Goal: Task Accomplishment & Management: Manage account settings

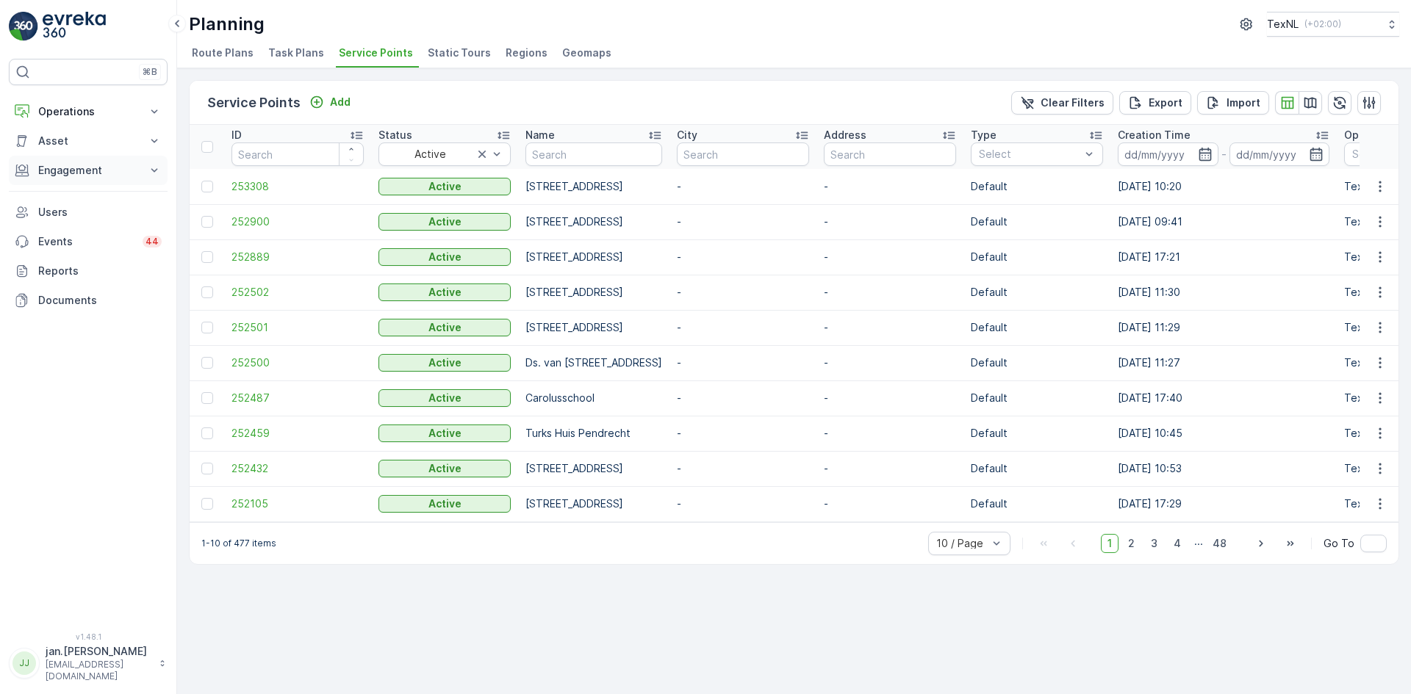
click at [100, 173] on p "Engagement" at bounding box center [88, 170] width 100 height 15
click at [65, 253] on p "Service Points" at bounding box center [72, 257] width 71 height 15
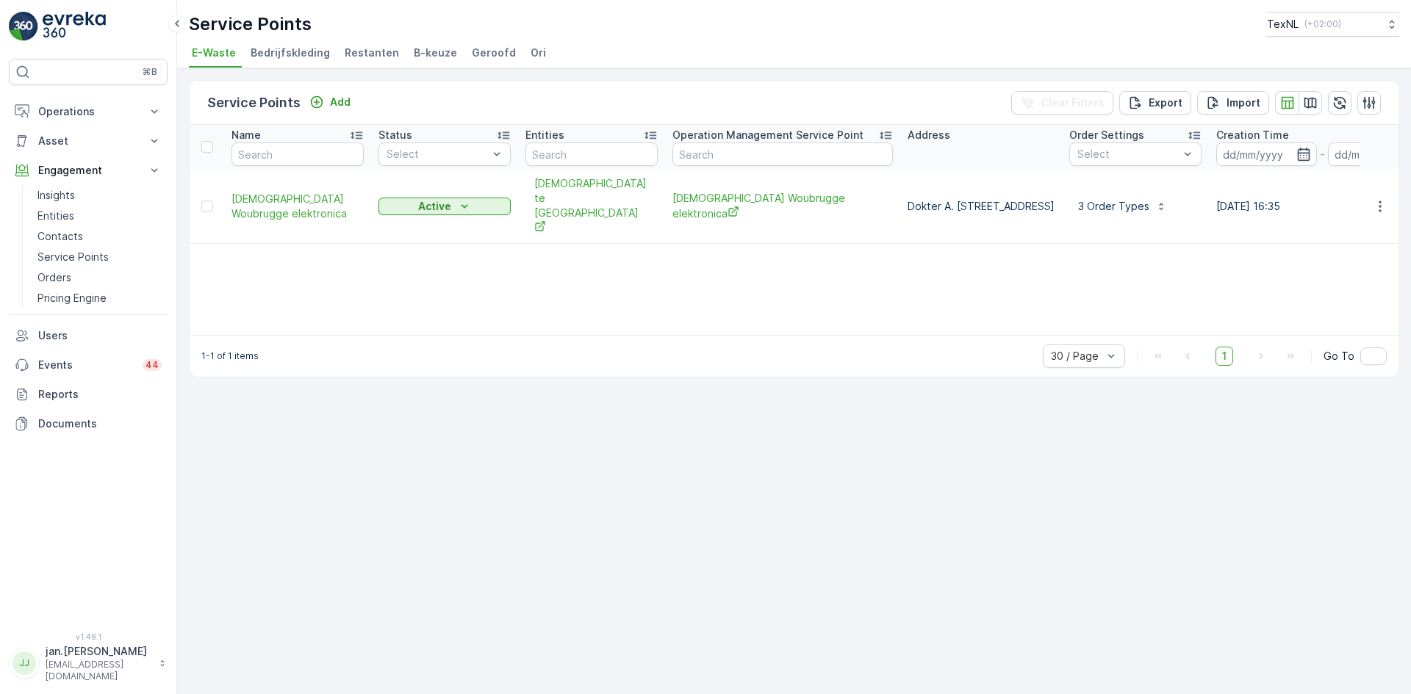
click at [530, 51] on span "Ori" at bounding box center [537, 53] width 15 height 15
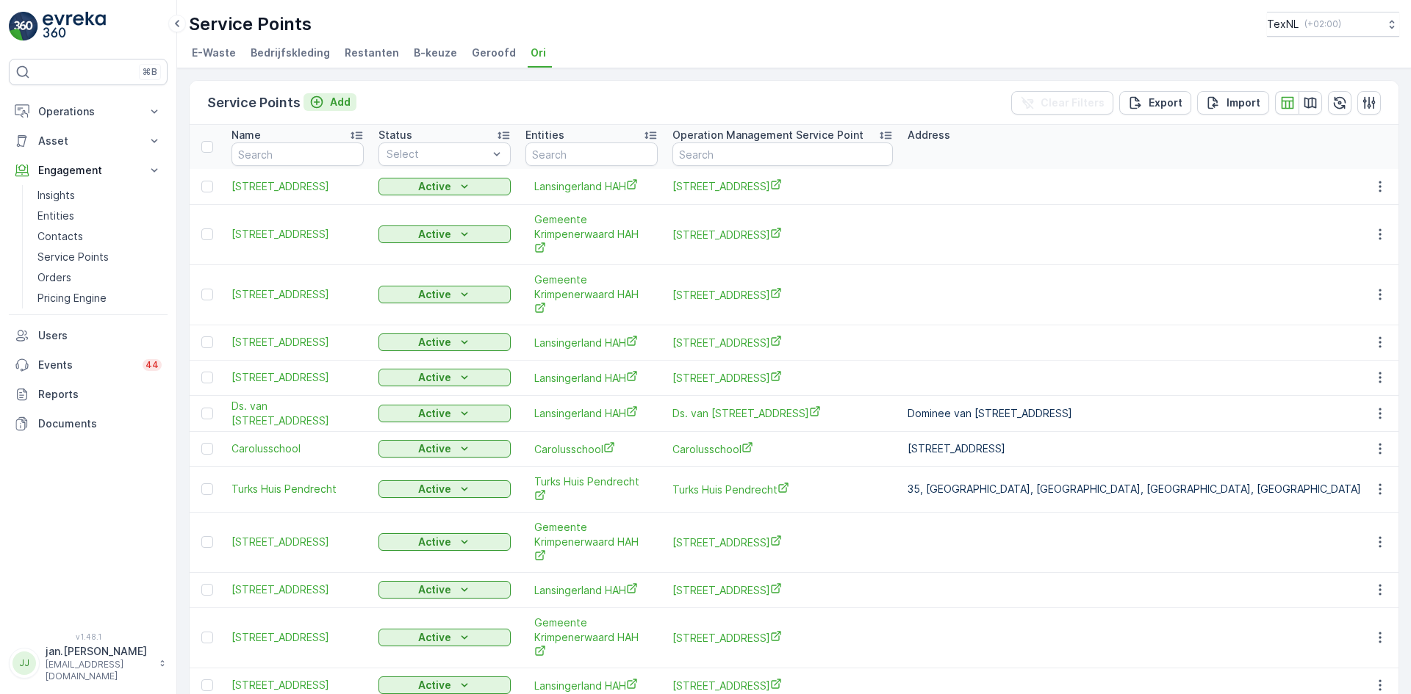
click at [343, 103] on p "Add" at bounding box center [340, 102] width 21 height 15
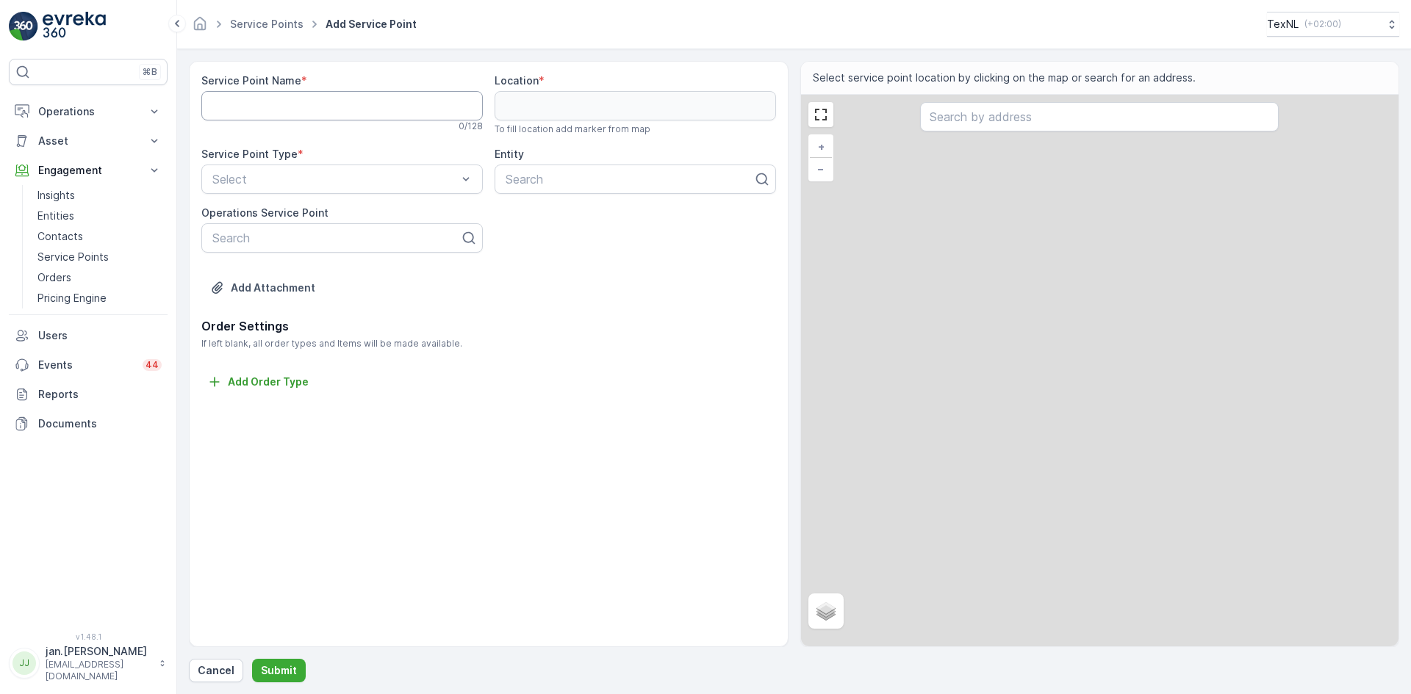
click at [244, 107] on Name "Service Point Name" at bounding box center [341, 105] width 281 height 29
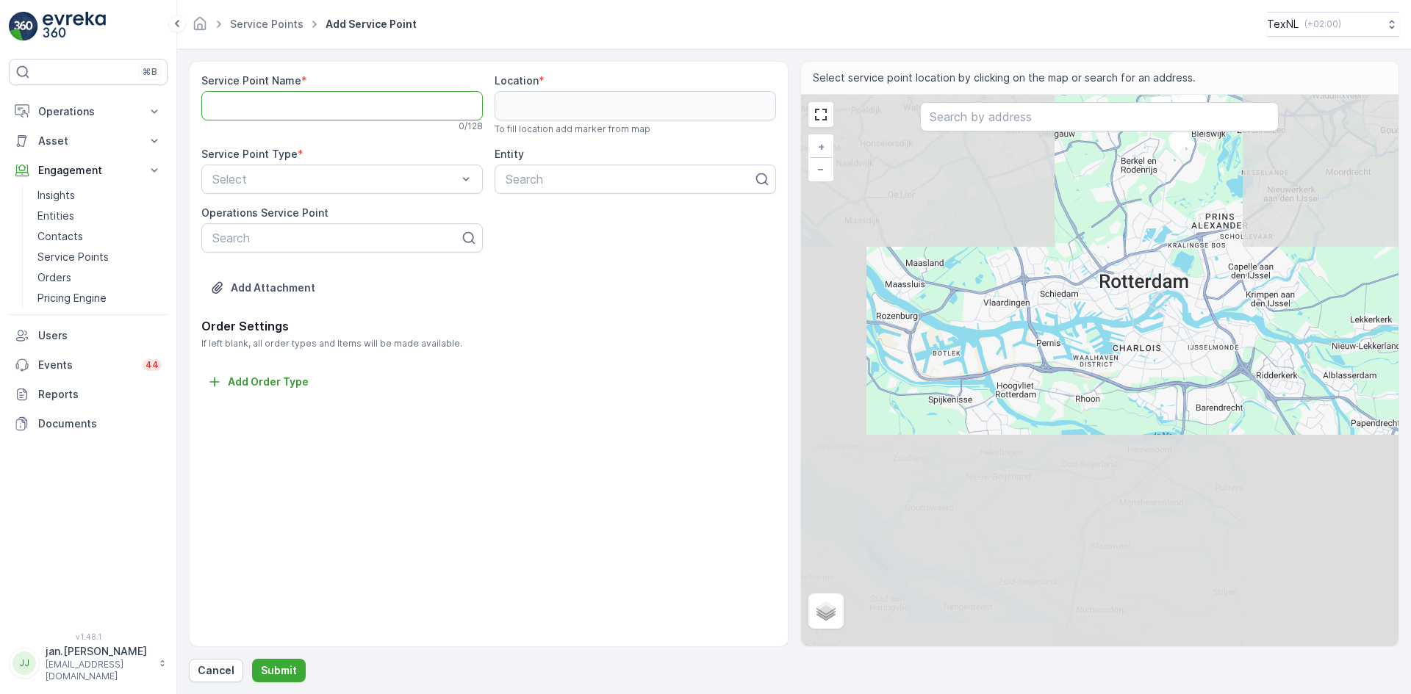
paste Name "[STREET_ADDRESS]"
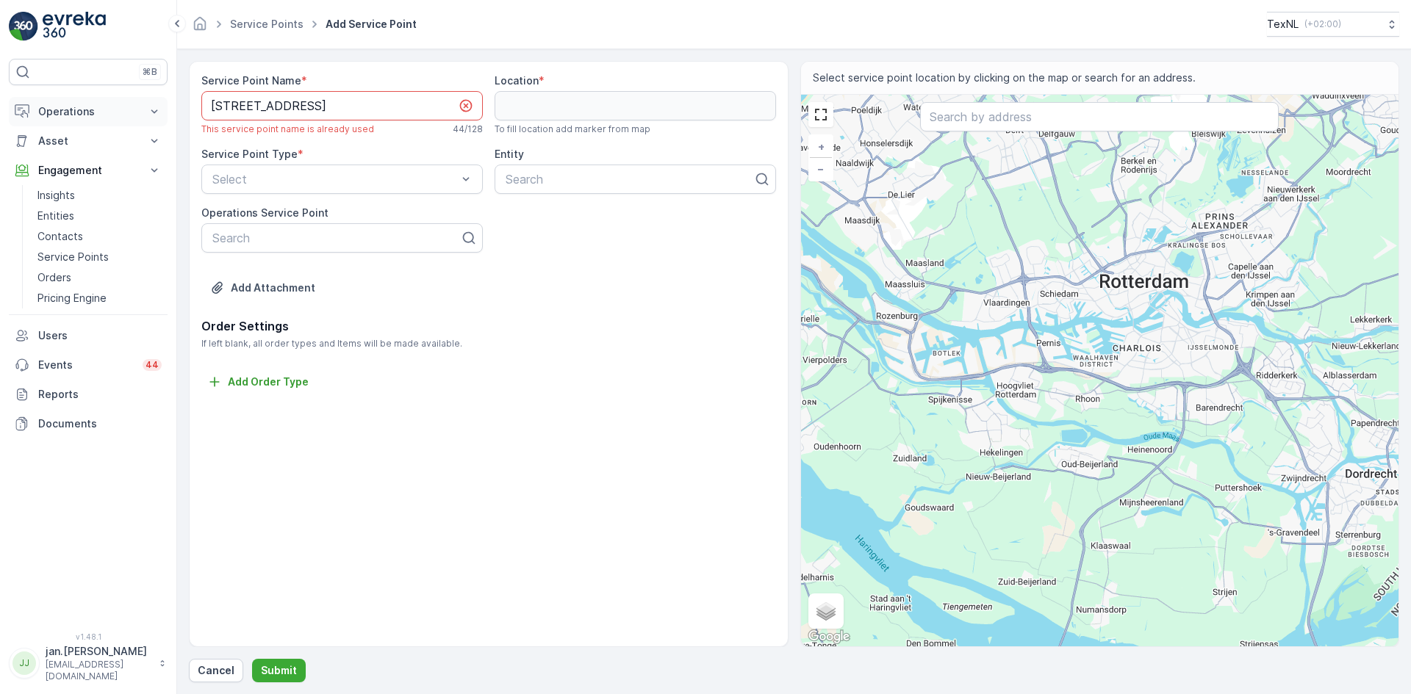
type Name "[STREET_ADDRESS]"
click at [86, 116] on p "Operations" at bounding box center [88, 111] width 100 height 15
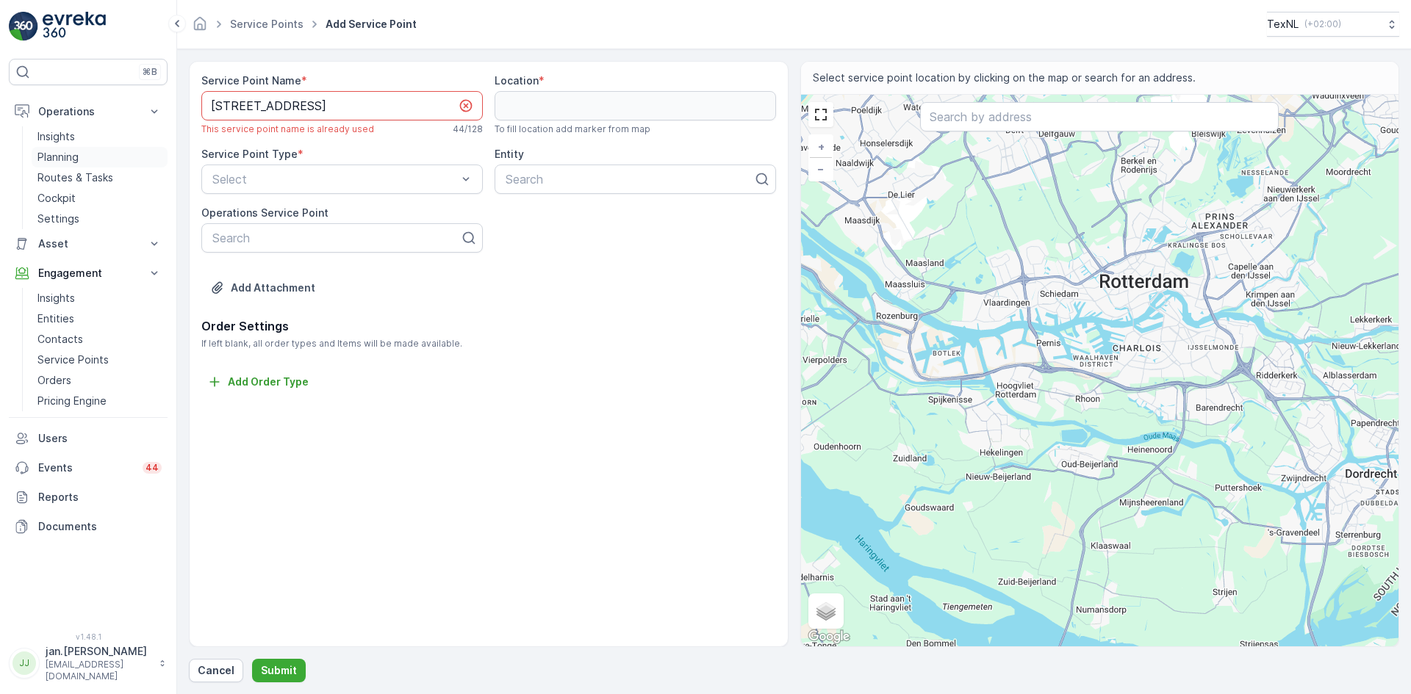
click at [65, 156] on p "Planning" at bounding box center [57, 157] width 41 height 15
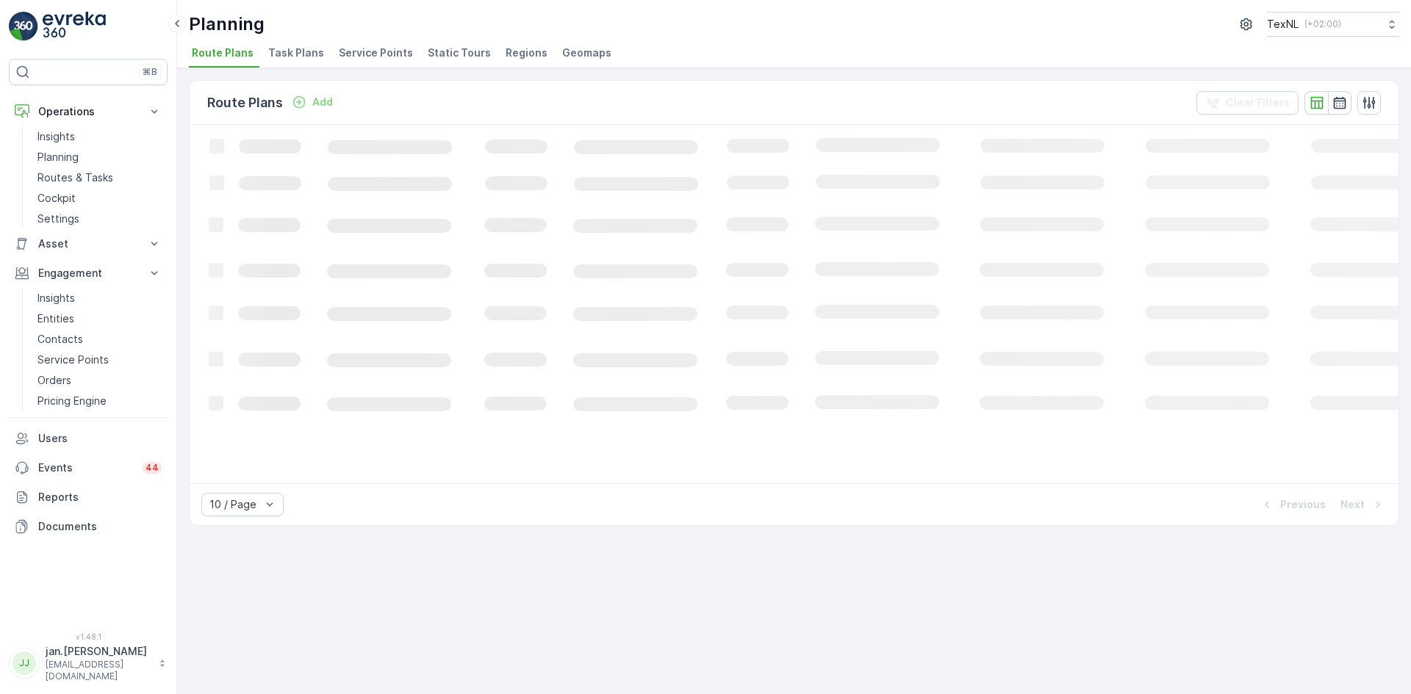
click at [381, 48] on span "Service Points" at bounding box center [376, 53] width 74 height 15
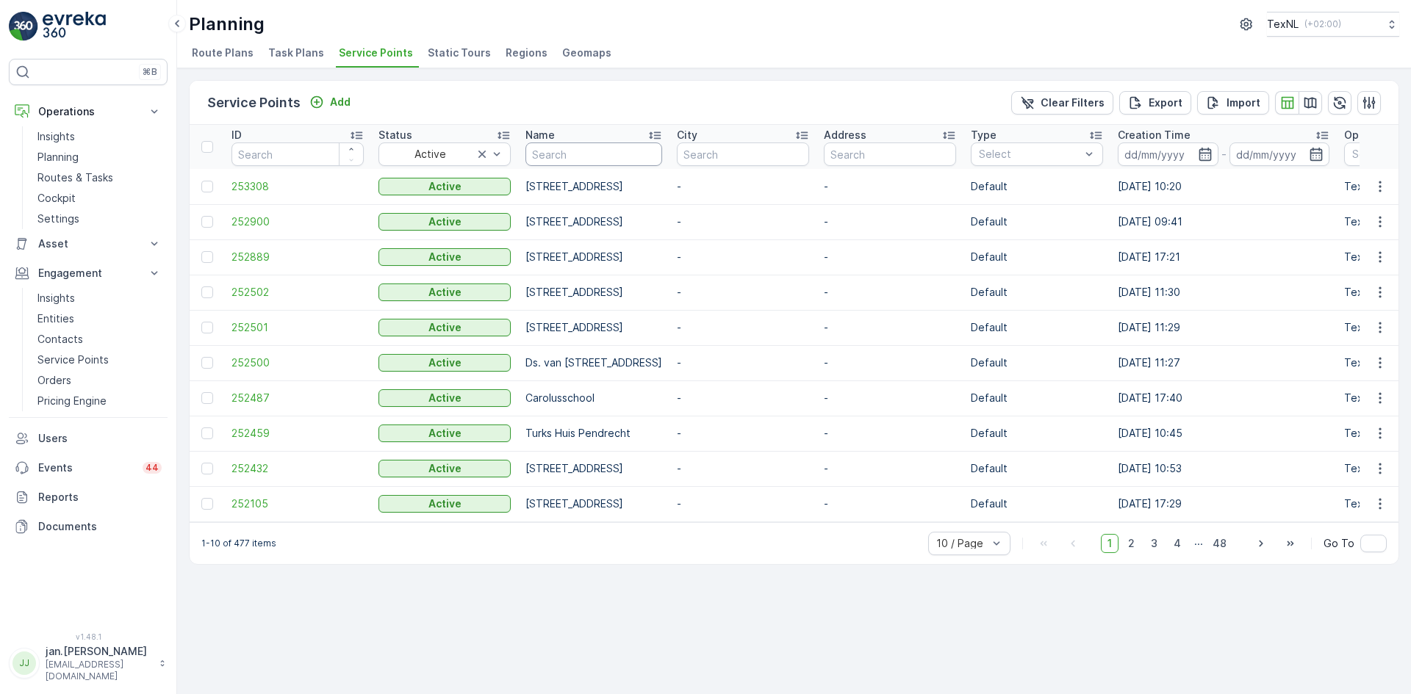
click at [579, 156] on input "text" at bounding box center [593, 155] width 137 height 24
paste input "[STREET_ADDRESS]"
type input "[STREET_ADDRESS]"
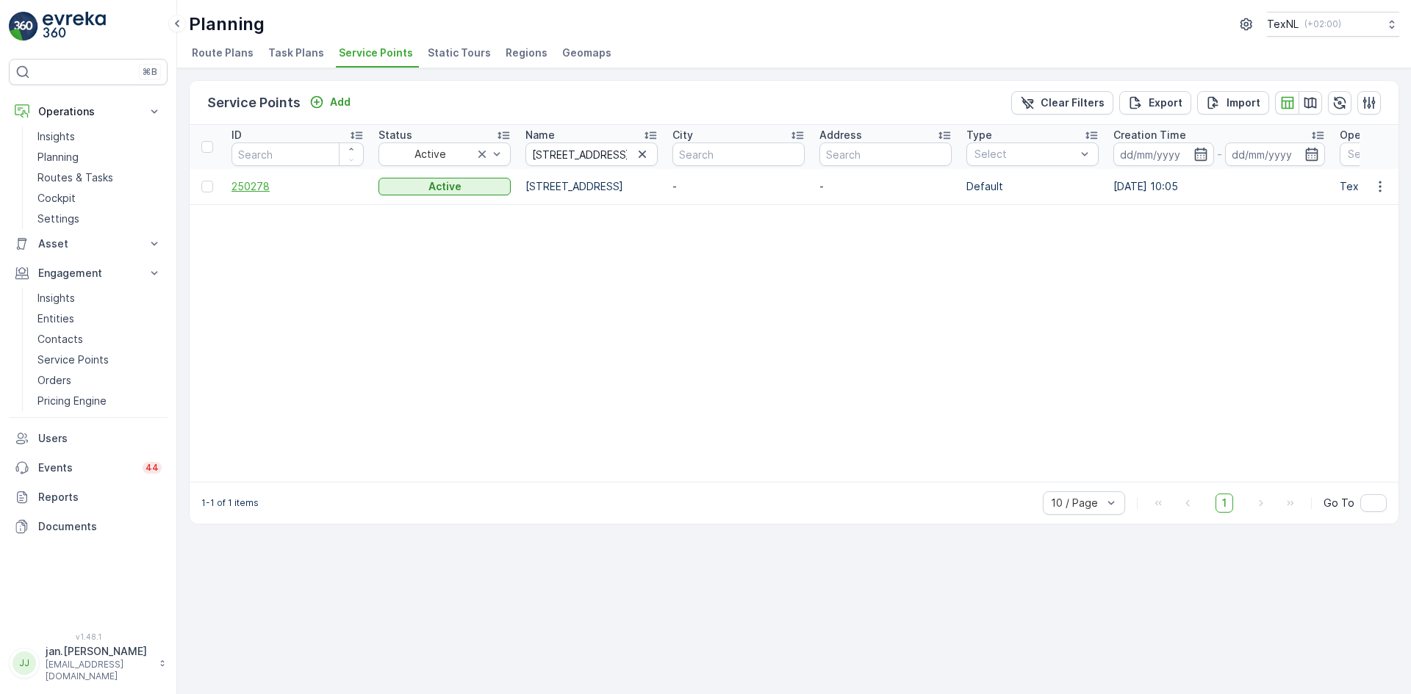
click at [248, 179] on span "250278" at bounding box center [297, 186] width 132 height 15
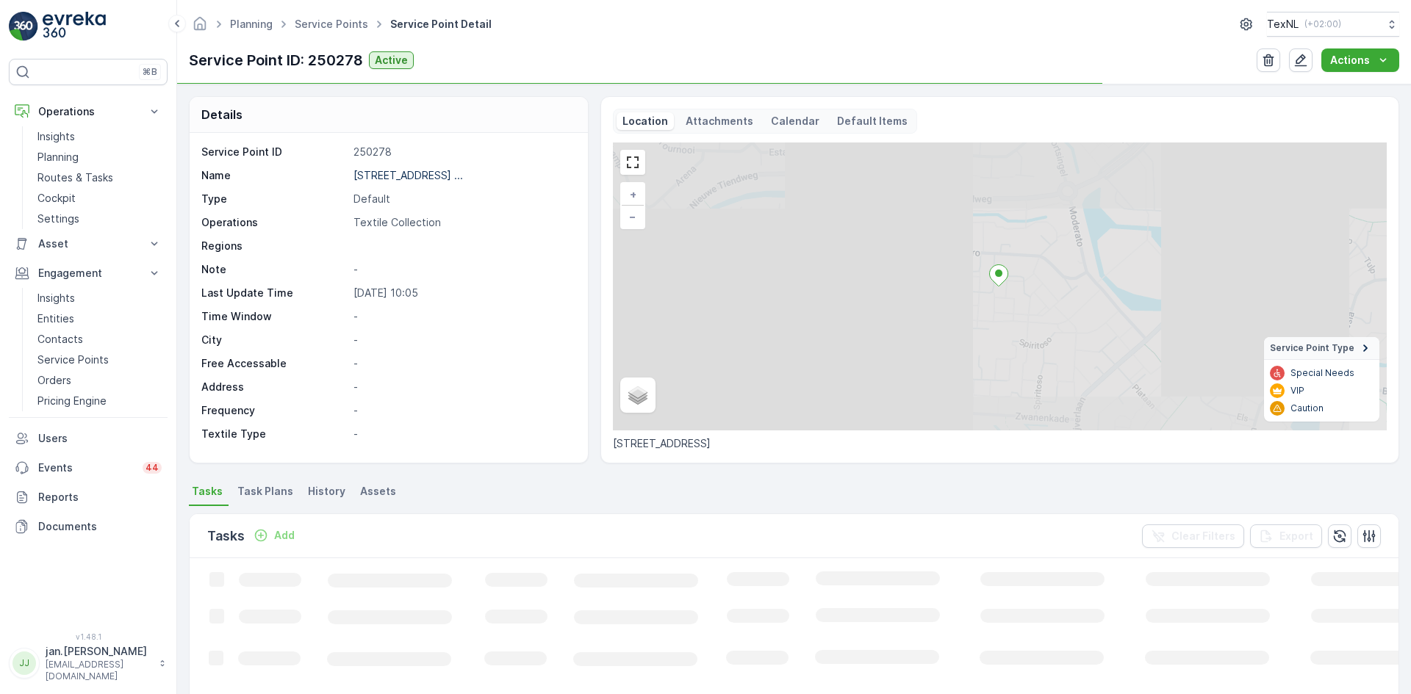
click at [289, 541] on p "Add" at bounding box center [284, 535] width 21 height 15
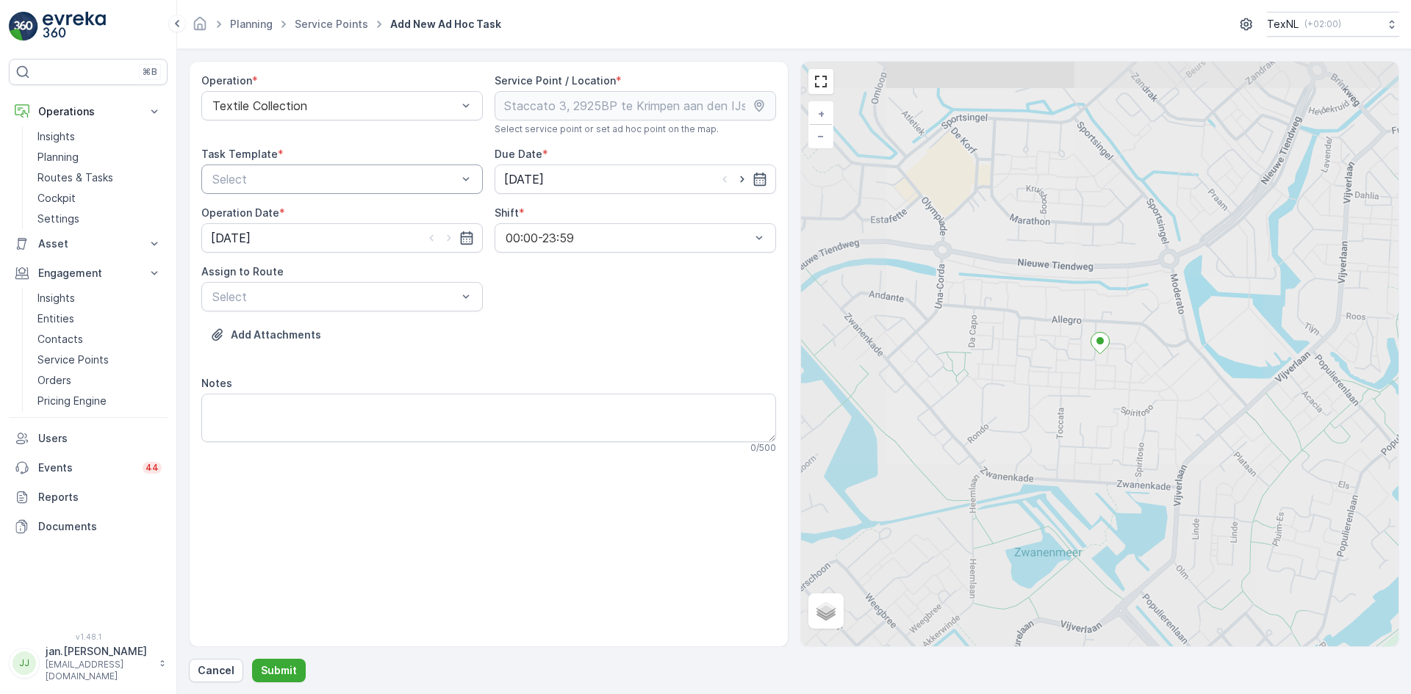
click at [319, 190] on div "Select" at bounding box center [341, 179] width 281 height 29
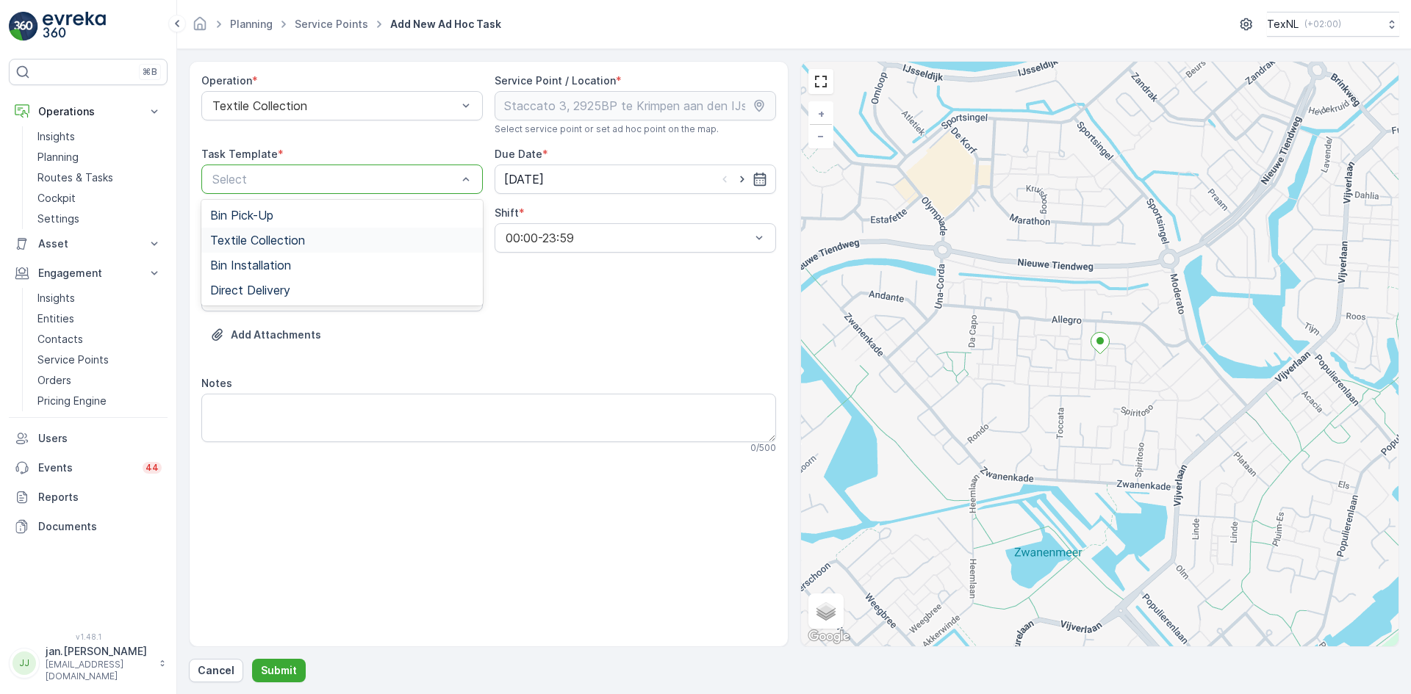
click at [292, 242] on span "Textile Collection" at bounding box center [257, 240] width 95 height 13
click at [337, 291] on div at bounding box center [335, 296] width 248 height 13
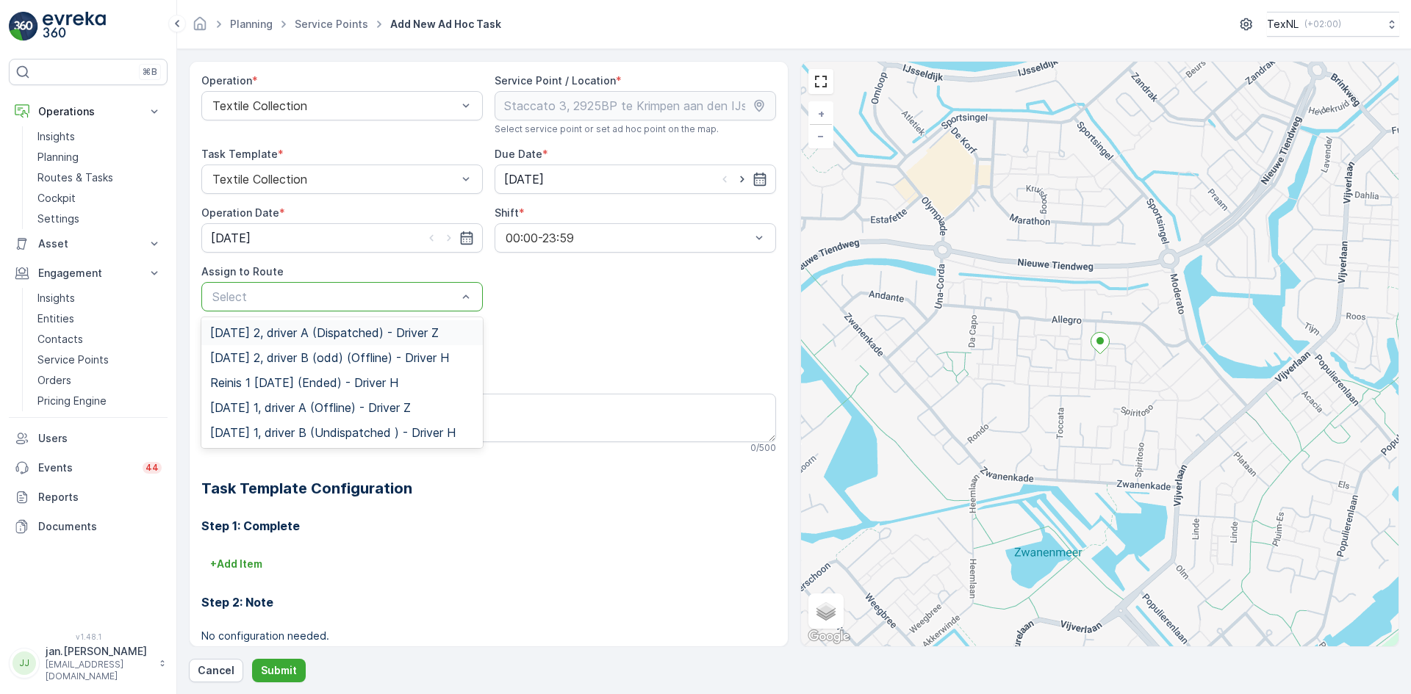
click at [298, 332] on span "[DATE] 2, driver A (Dispatched) - Driver Z" at bounding box center [324, 332] width 228 height 13
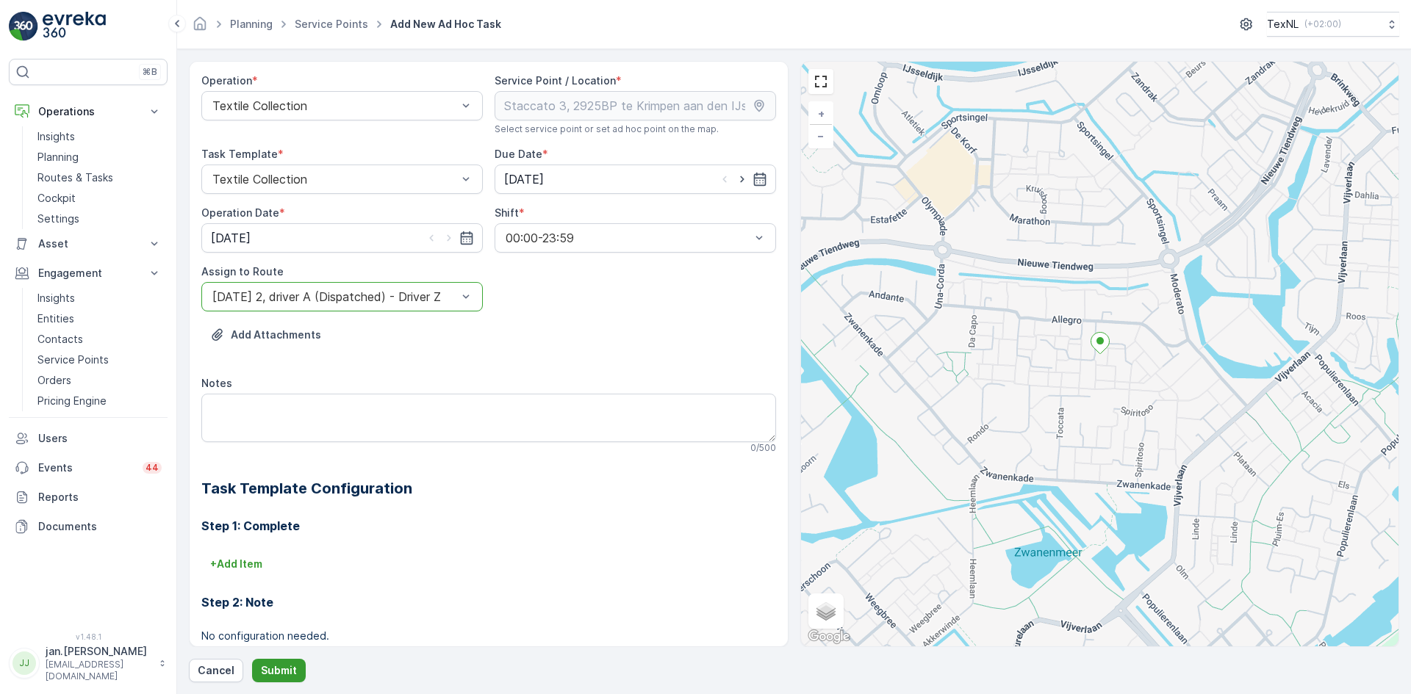
click at [275, 664] on p "Submit" at bounding box center [279, 670] width 36 height 15
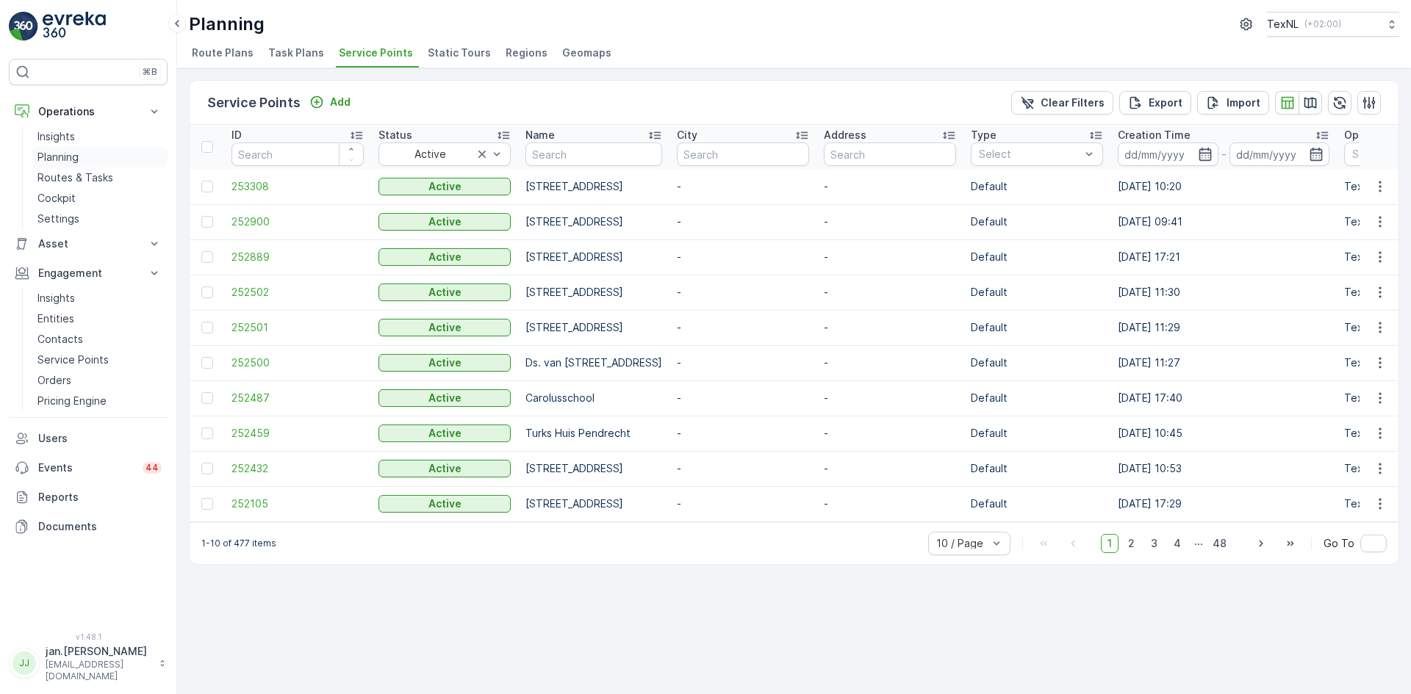
click at [71, 152] on p "Planning" at bounding box center [57, 157] width 41 height 15
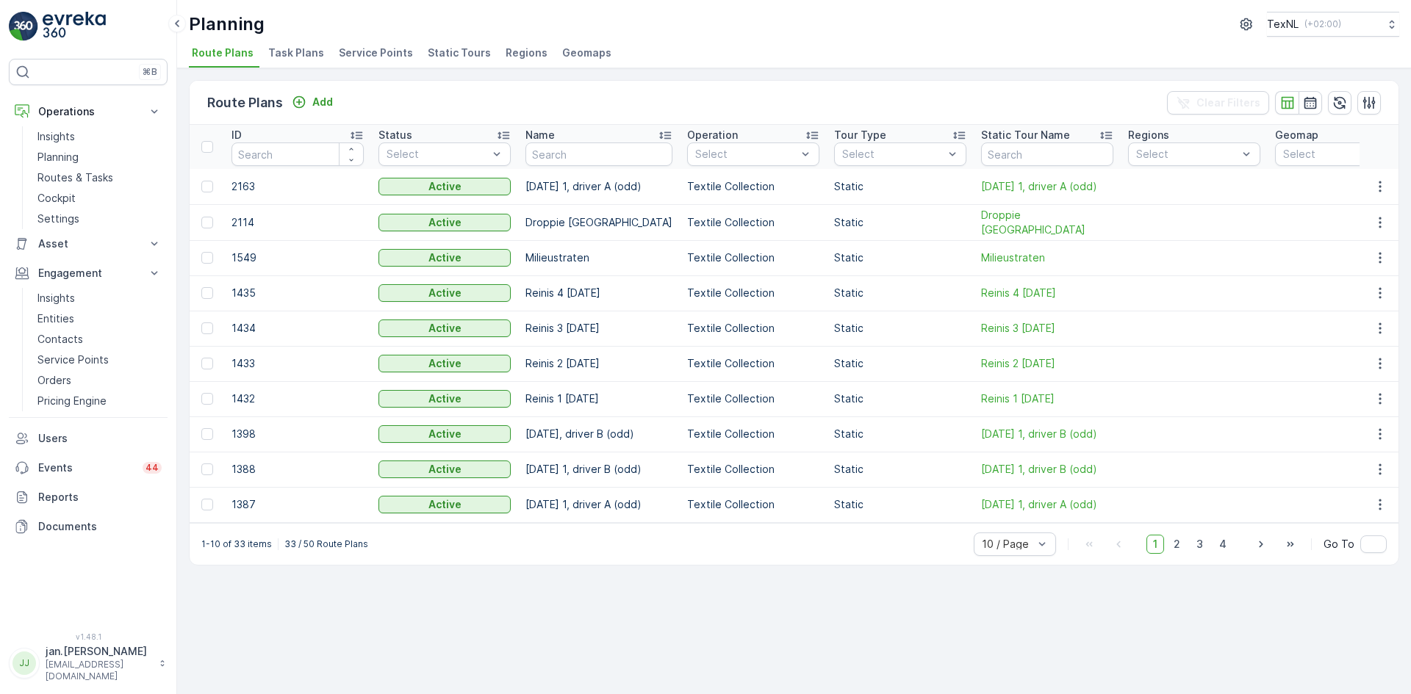
click at [370, 56] on span "Service Points" at bounding box center [376, 53] width 74 height 15
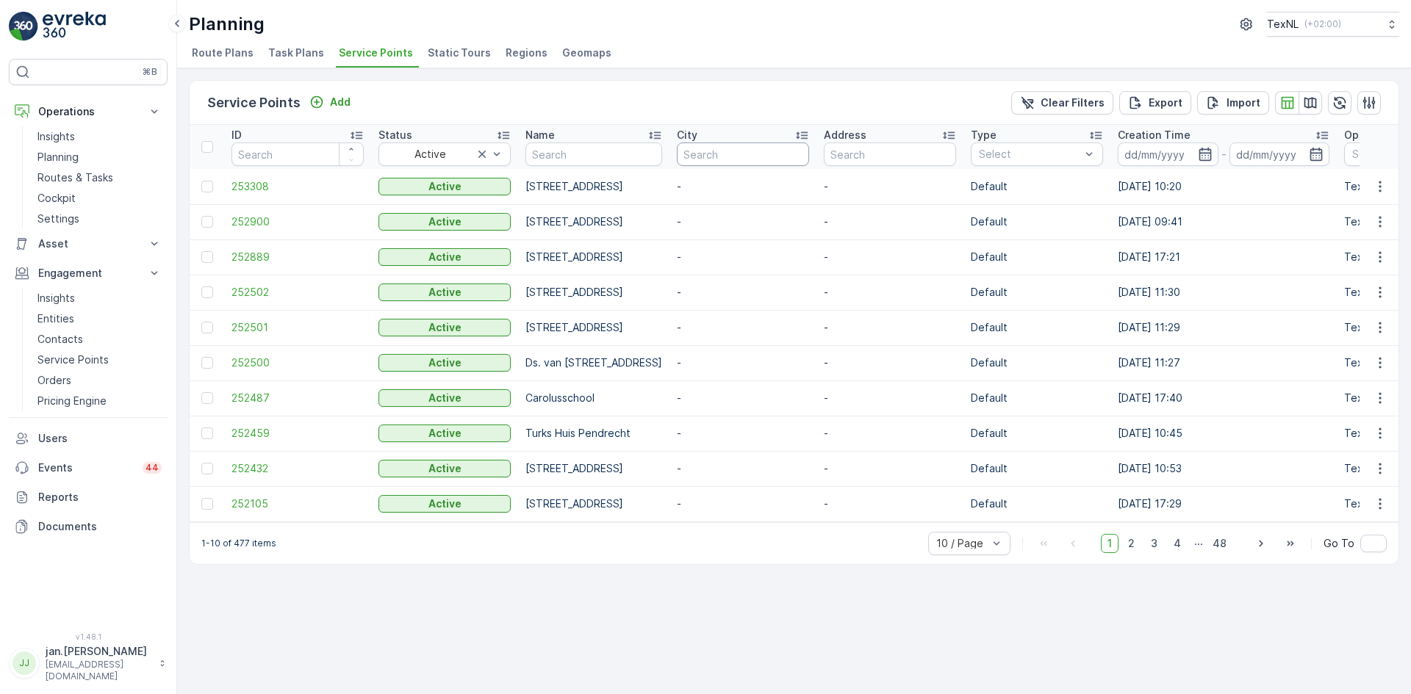
click at [809, 159] on input "text" at bounding box center [743, 155] width 132 height 24
type input "berga"
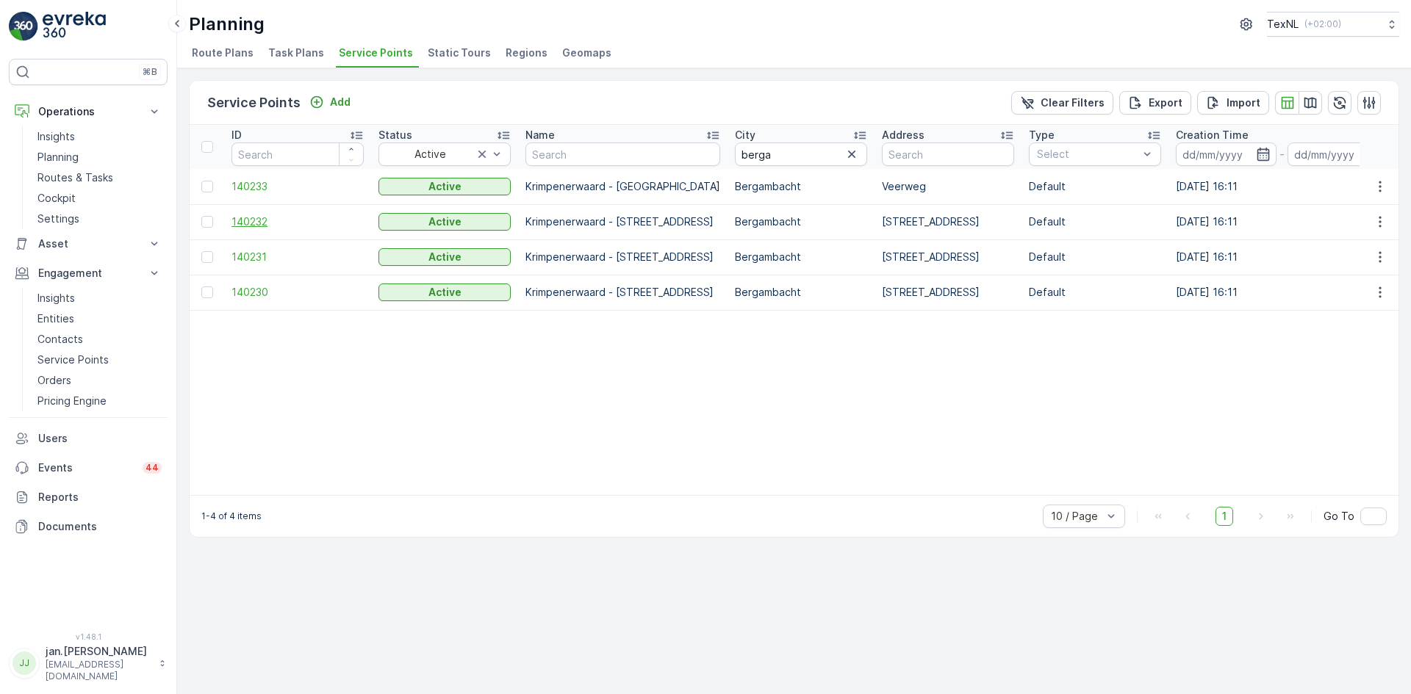
click at [248, 223] on span "140232" at bounding box center [297, 222] width 132 height 15
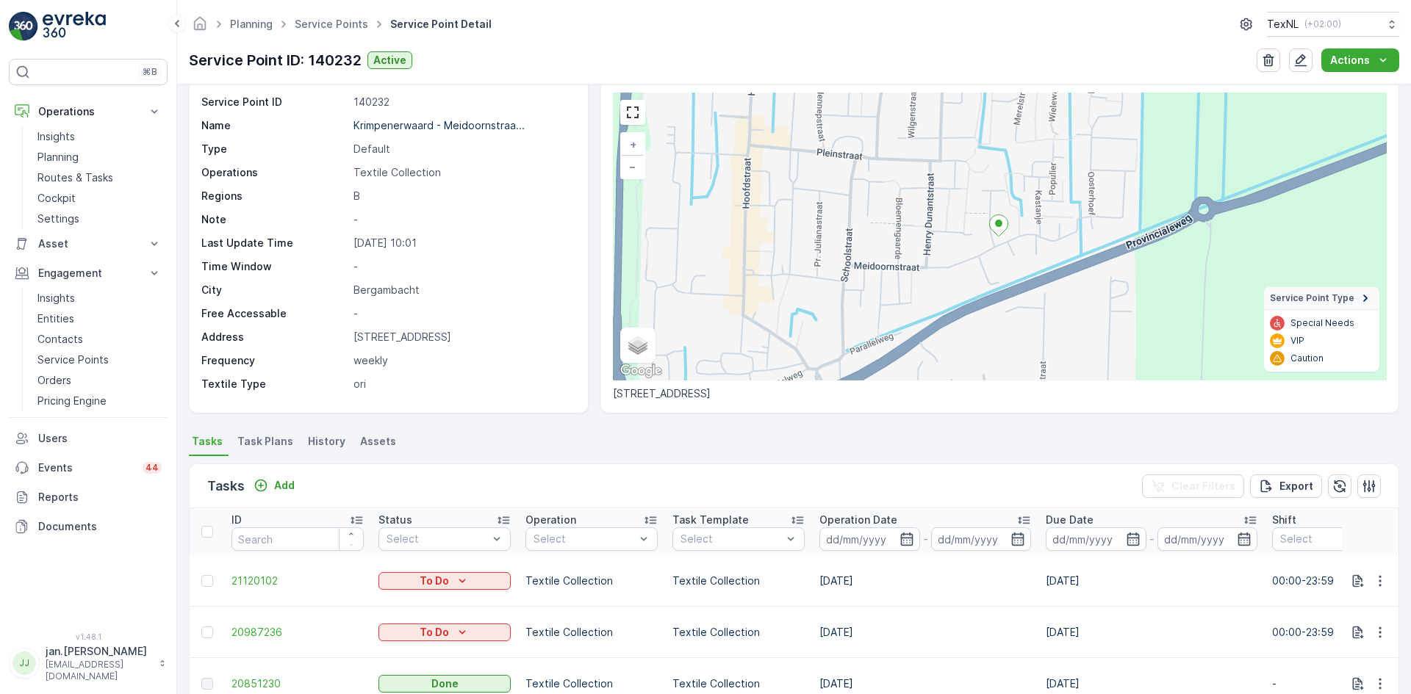
scroll to position [73, 0]
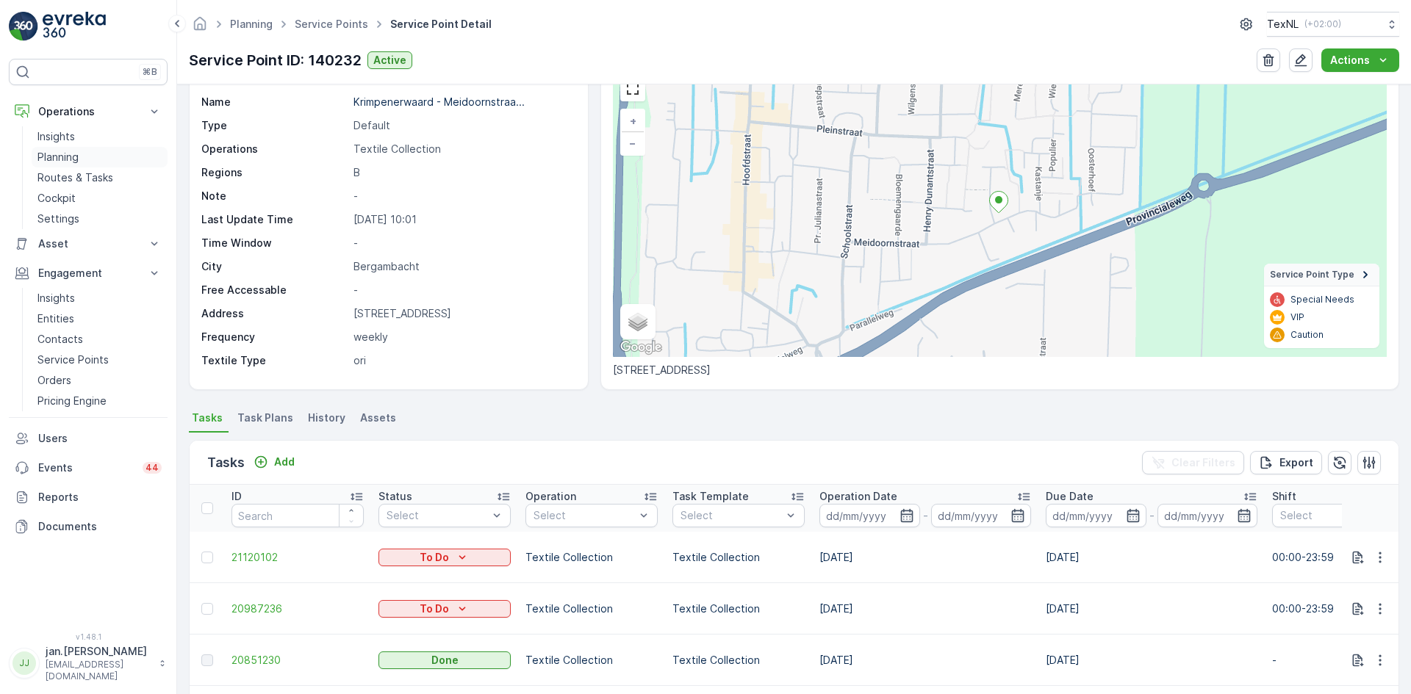
click at [52, 159] on p "Planning" at bounding box center [57, 157] width 41 height 15
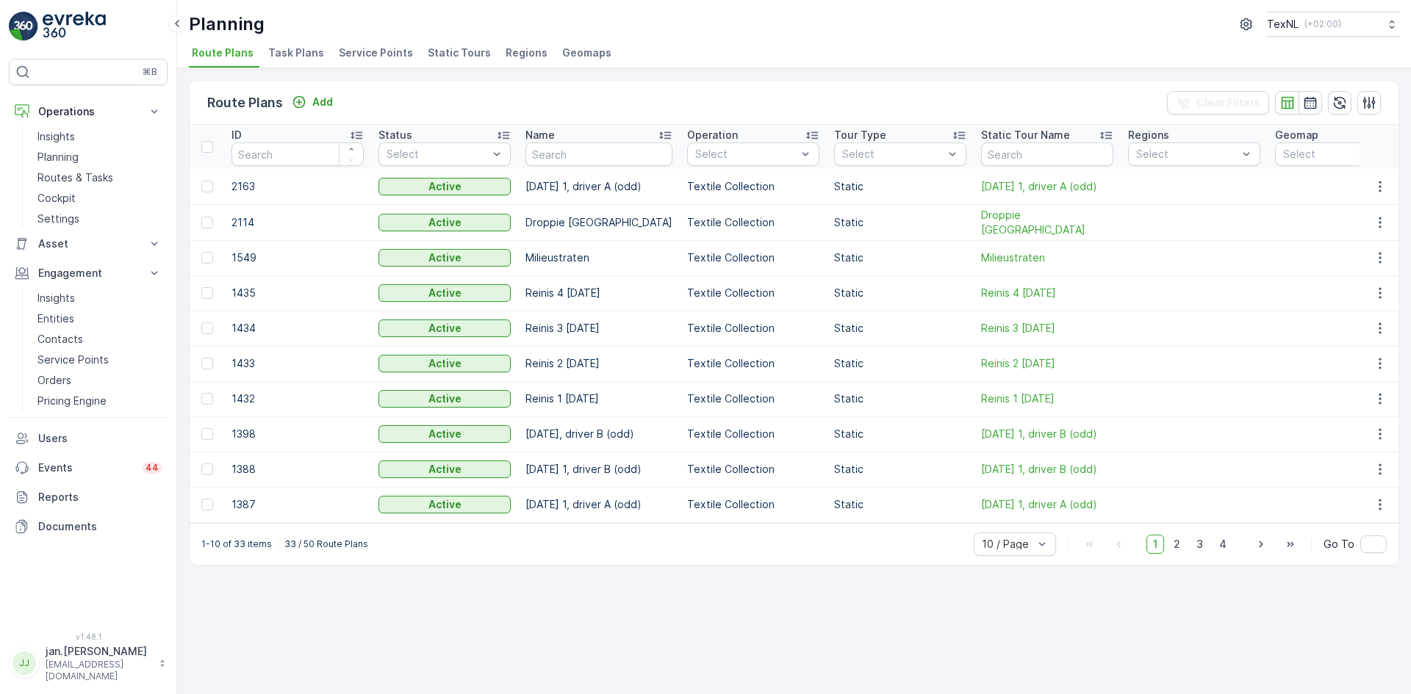
click at [358, 48] on span "Service Points" at bounding box center [376, 53] width 74 height 15
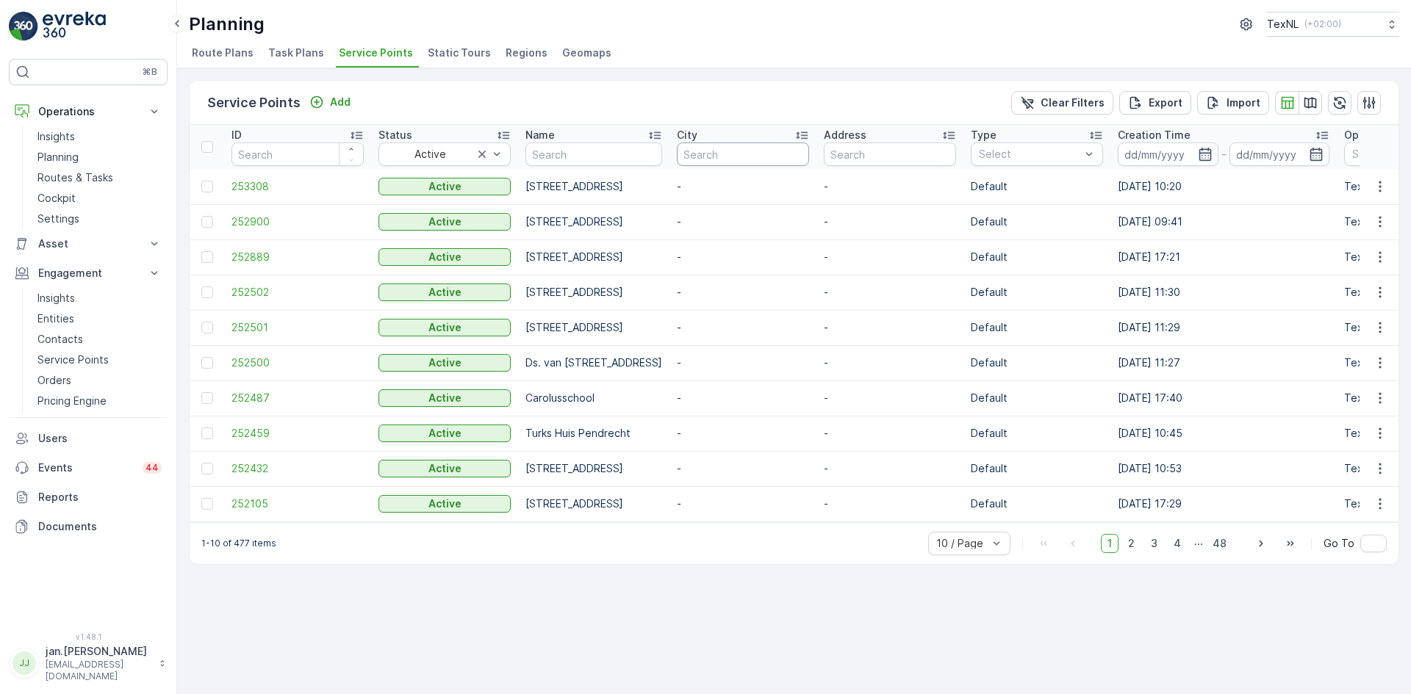
click at [809, 151] on input "text" at bounding box center [743, 155] width 132 height 24
type input "lekker"
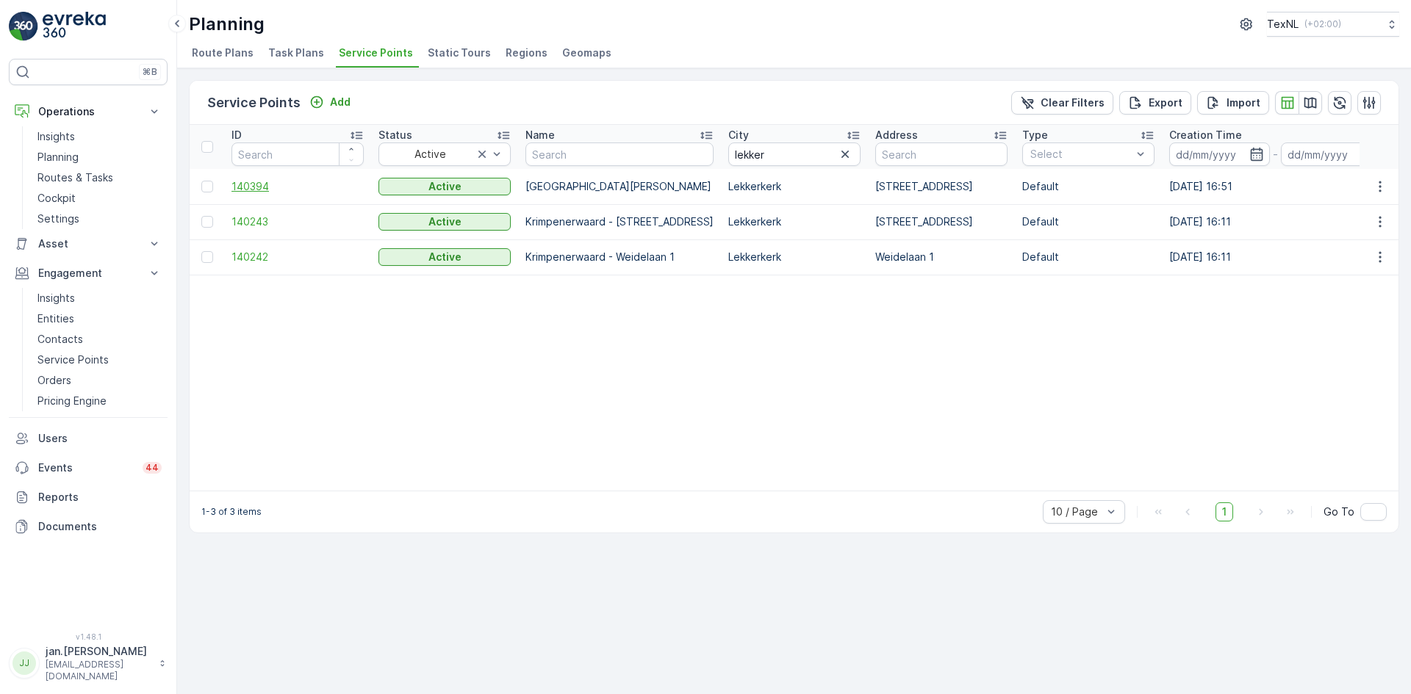
click at [268, 180] on span "140394" at bounding box center [297, 186] width 132 height 15
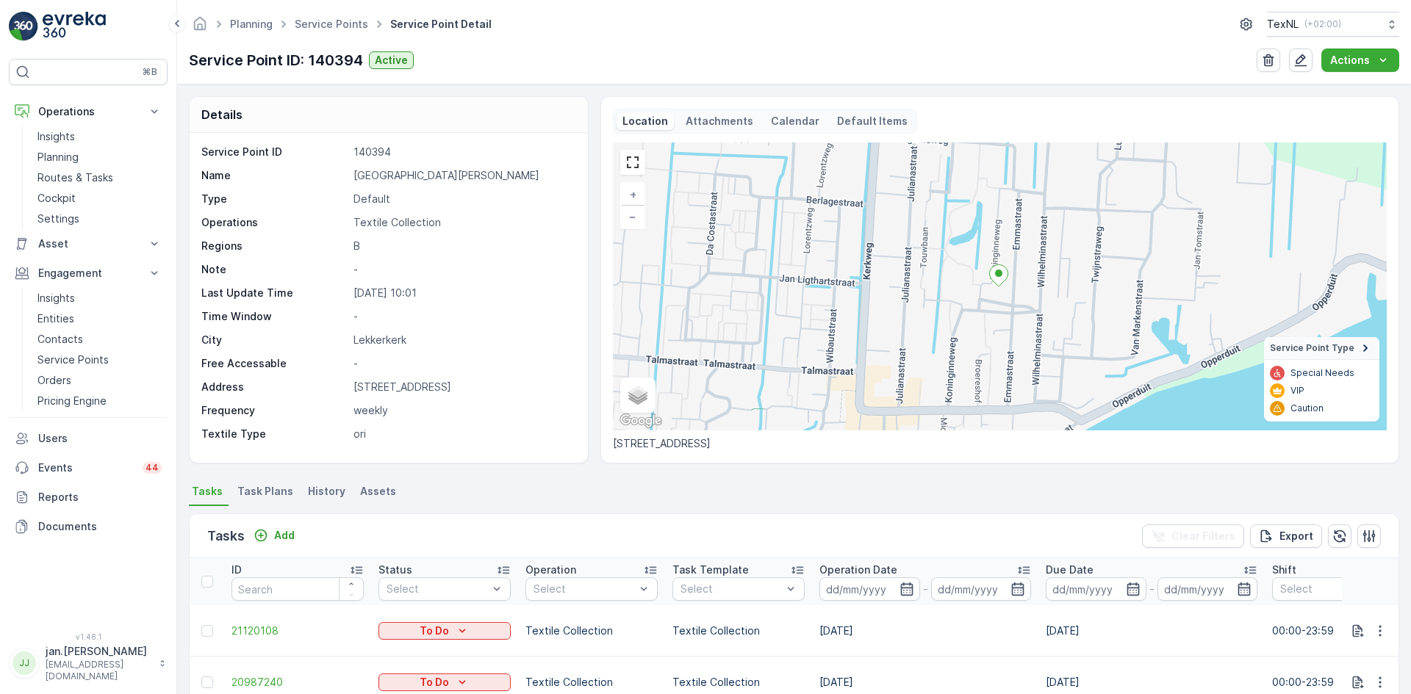
scroll to position [147, 0]
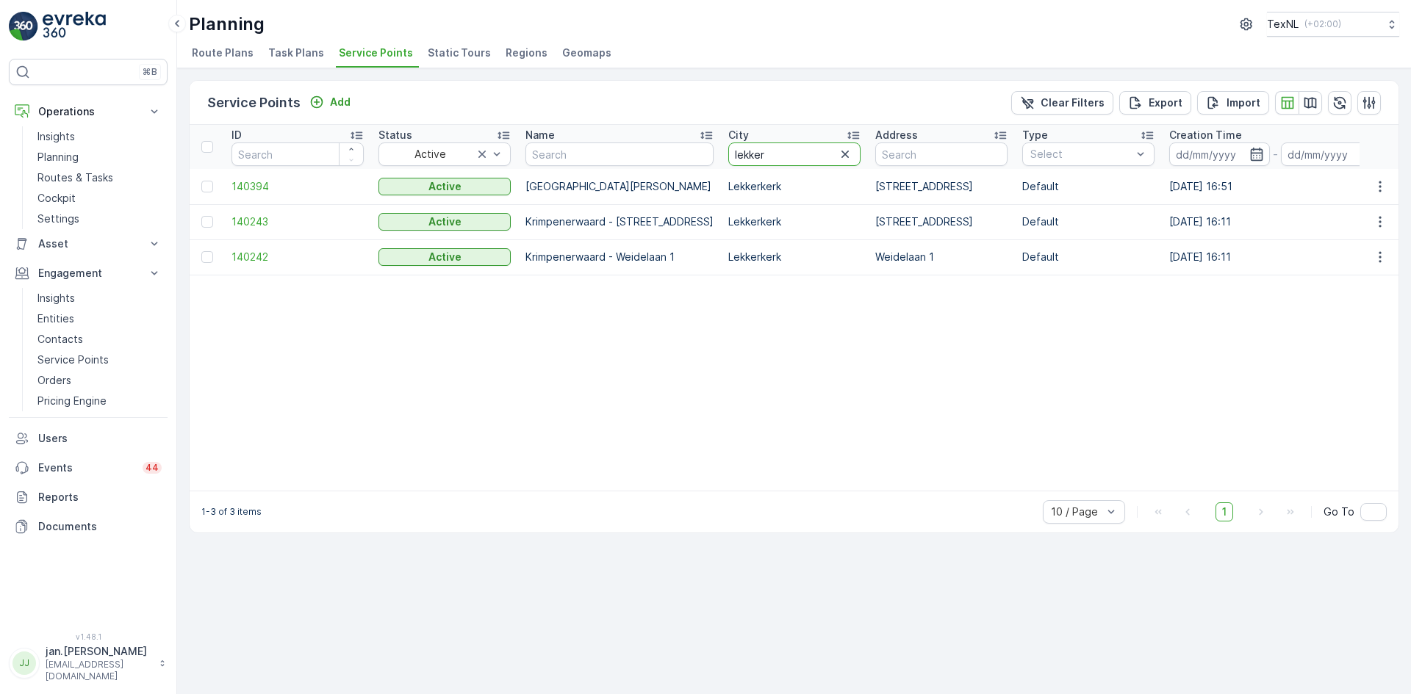
drag, startPoint x: 751, startPoint y: 158, endPoint x: 684, endPoint y: 170, distance: 67.9
type input "berg"
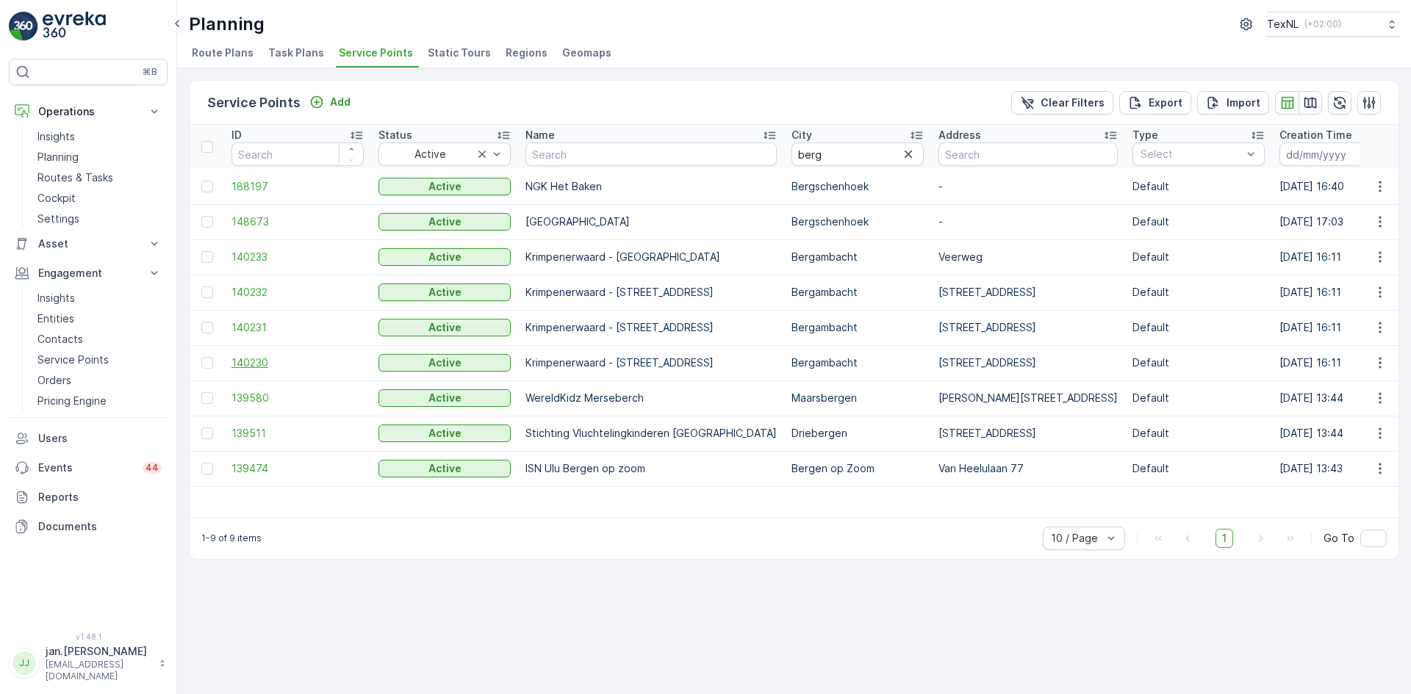
click at [278, 361] on span "140230" at bounding box center [297, 363] width 132 height 15
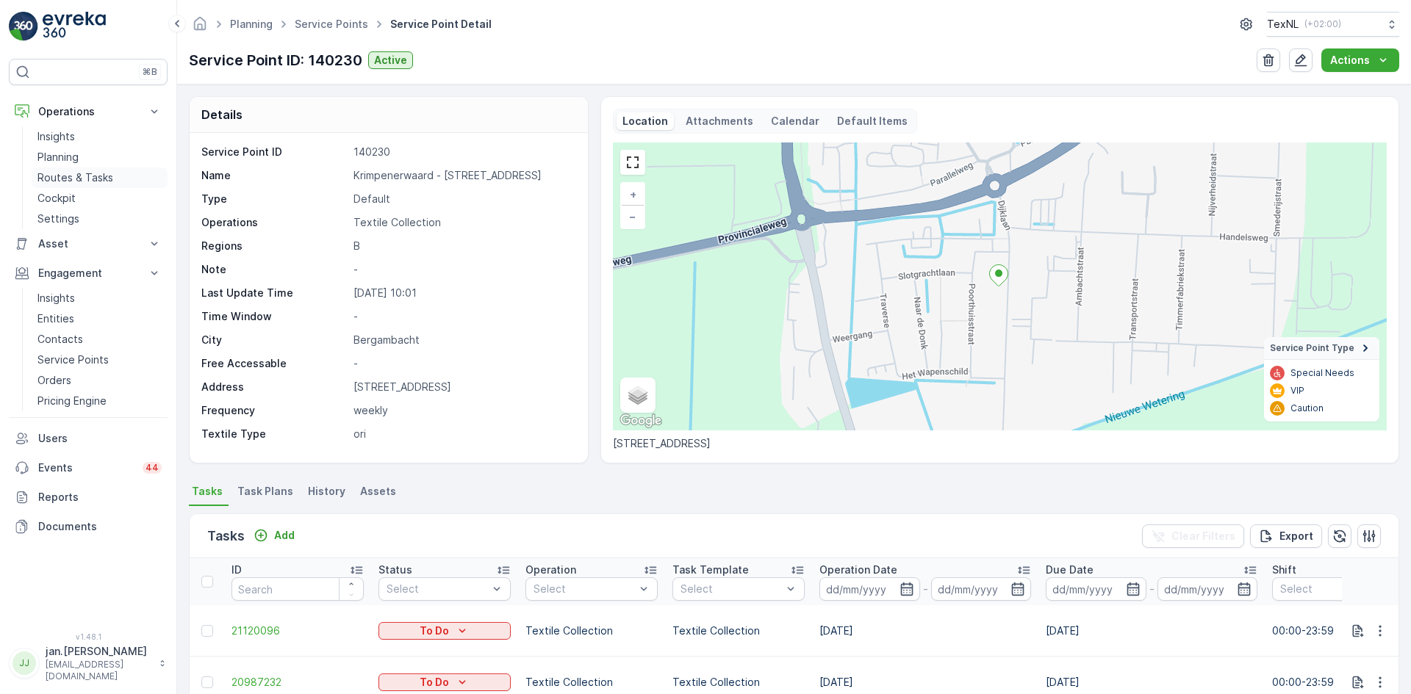
click at [73, 173] on p "Routes & Tasks" at bounding box center [75, 177] width 76 height 15
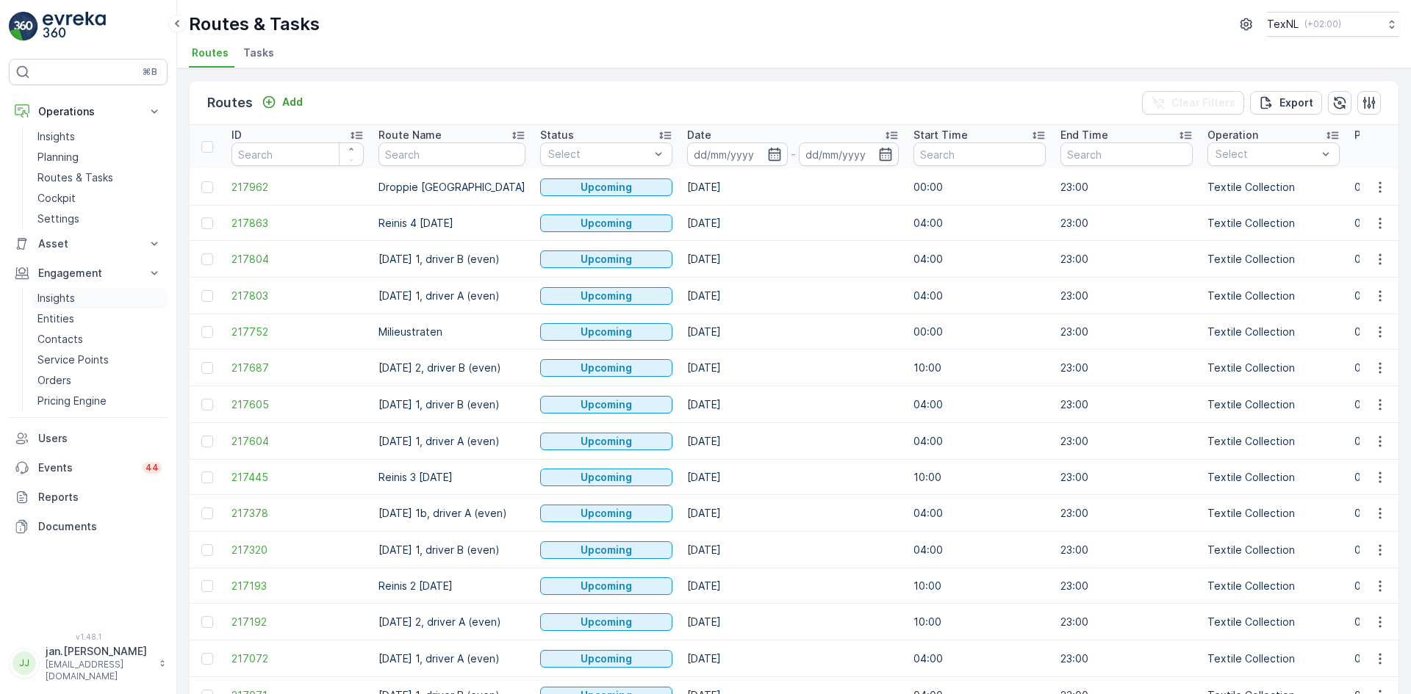
click at [62, 301] on p "Insights" at bounding box center [55, 298] width 37 height 15
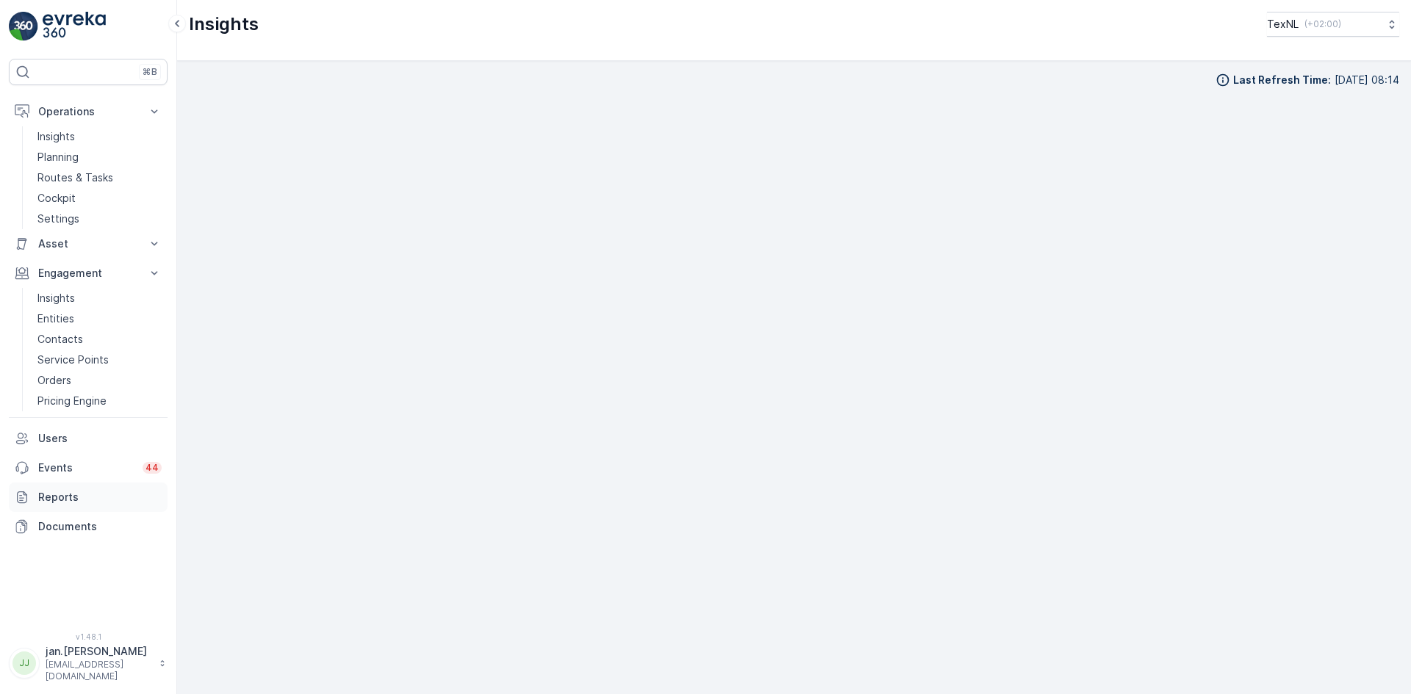
click at [53, 489] on link "Reports" at bounding box center [88, 497] width 159 height 29
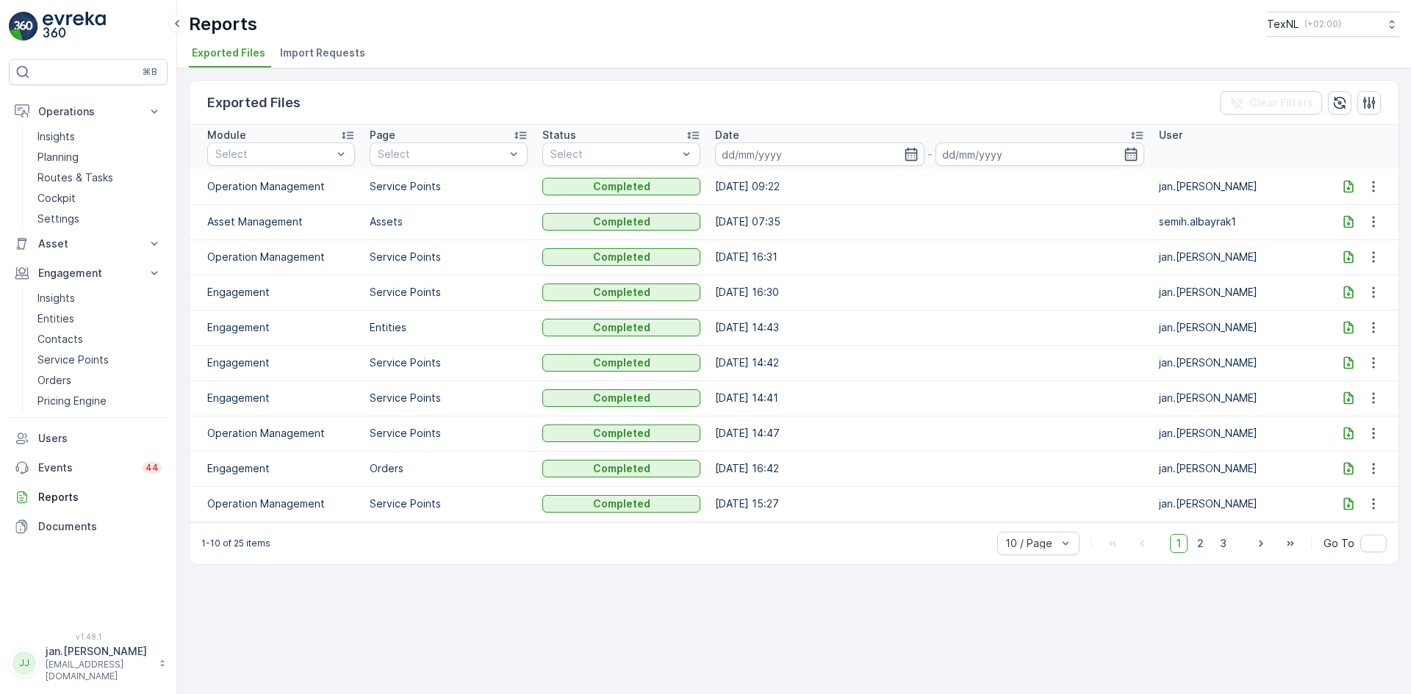
click at [319, 50] on span "Import Requests" at bounding box center [322, 53] width 85 height 15
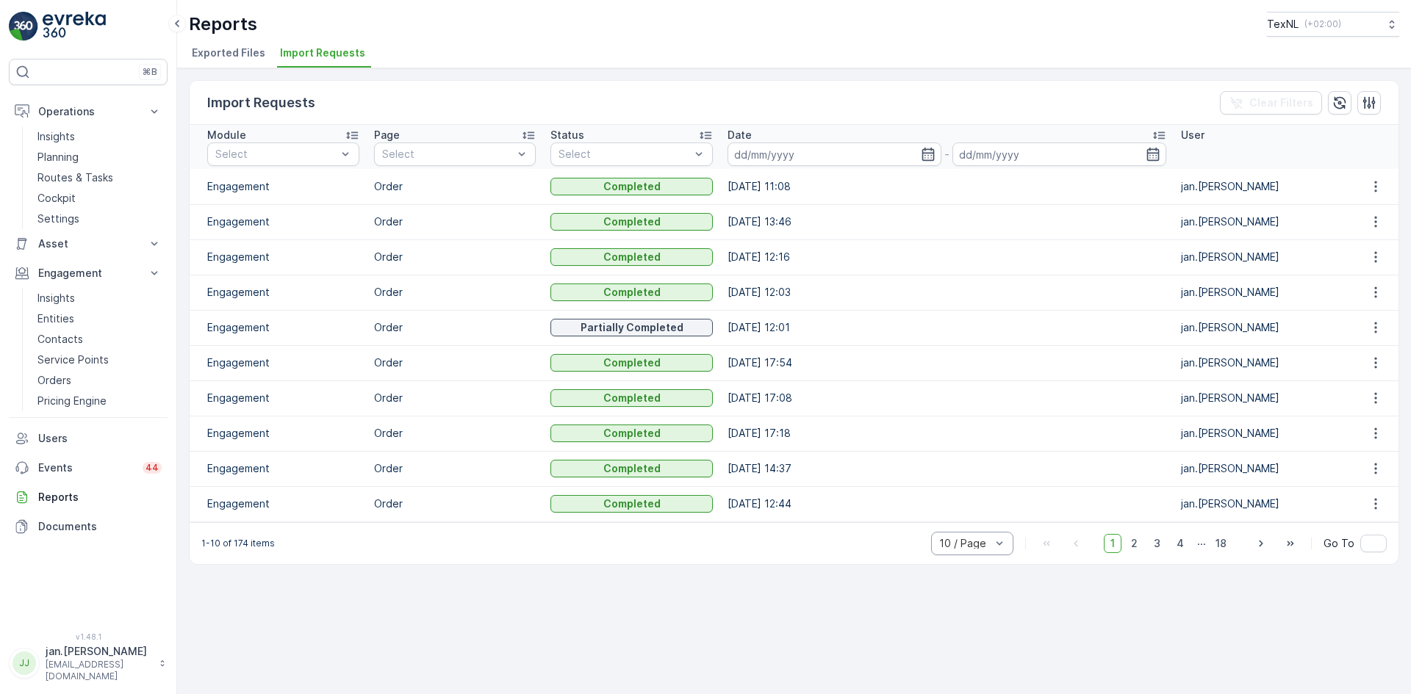
click at [982, 536] on div "10 / Page" at bounding box center [972, 544] width 82 height 24
click at [954, 504] on div "50 / Page" at bounding box center [972, 512] width 82 height 24
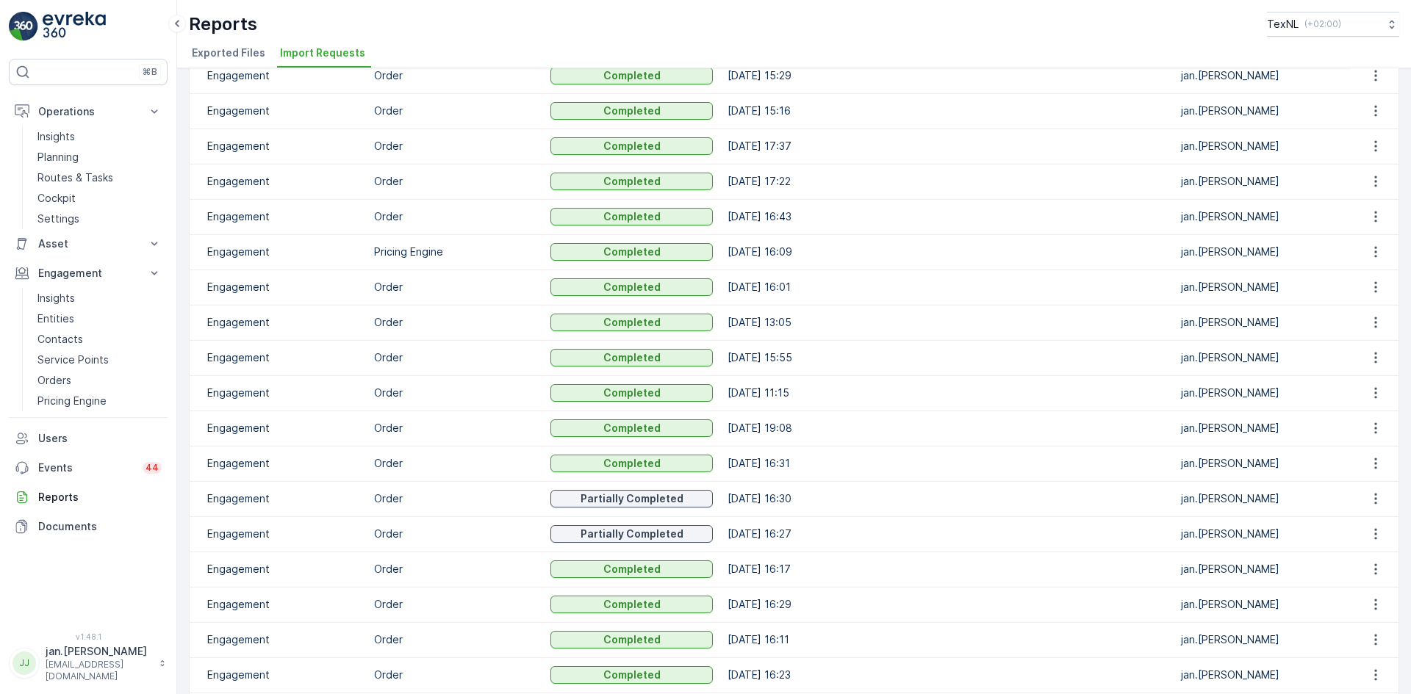
scroll to position [588, 0]
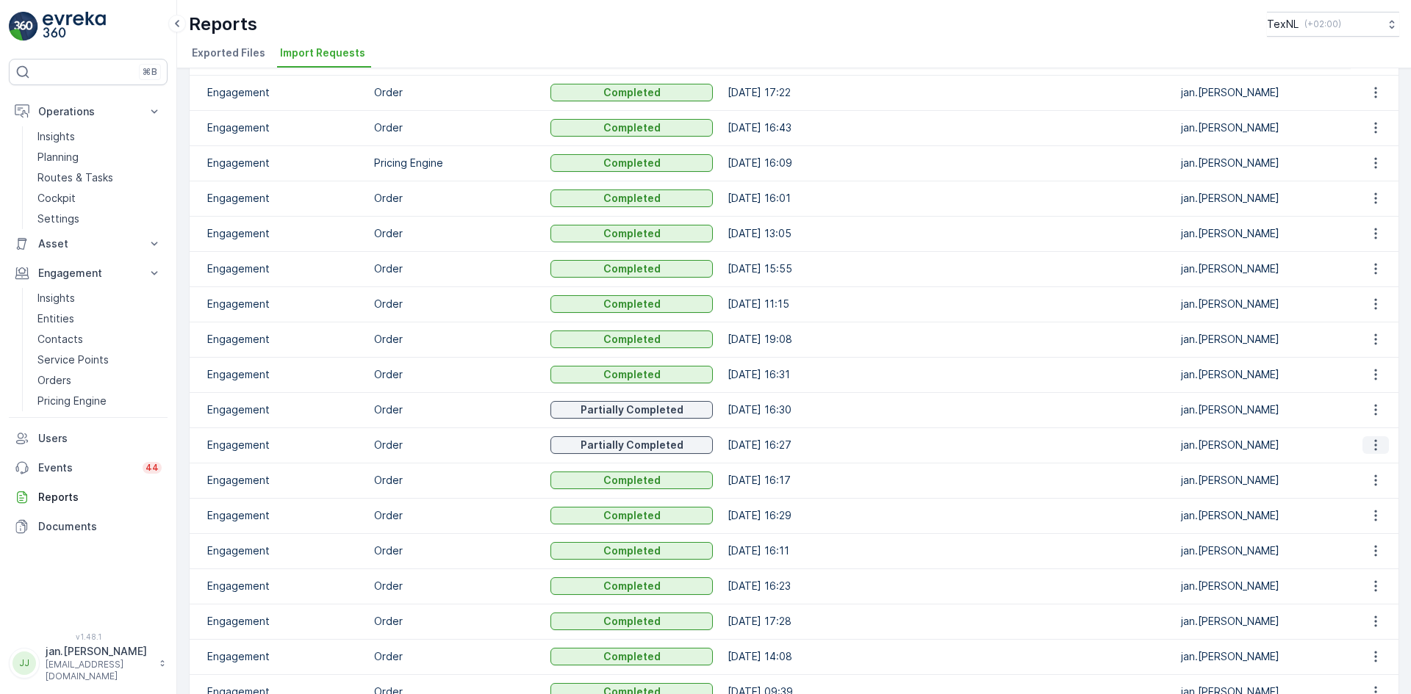
click at [1370, 449] on icon "button" at bounding box center [1375, 445] width 15 height 15
click at [1344, 469] on span "See More Details" at bounding box center [1362, 467] width 85 height 15
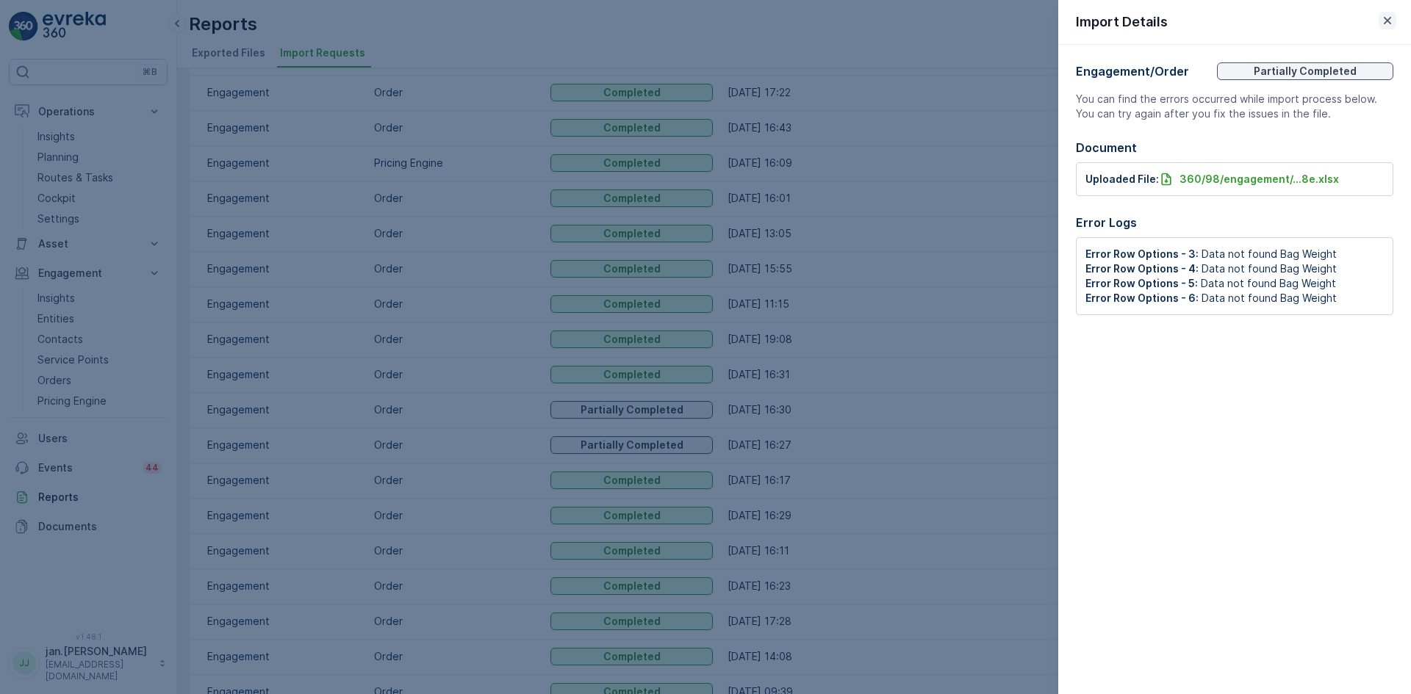
click at [1382, 23] on icon "button" at bounding box center [1387, 20] width 15 height 15
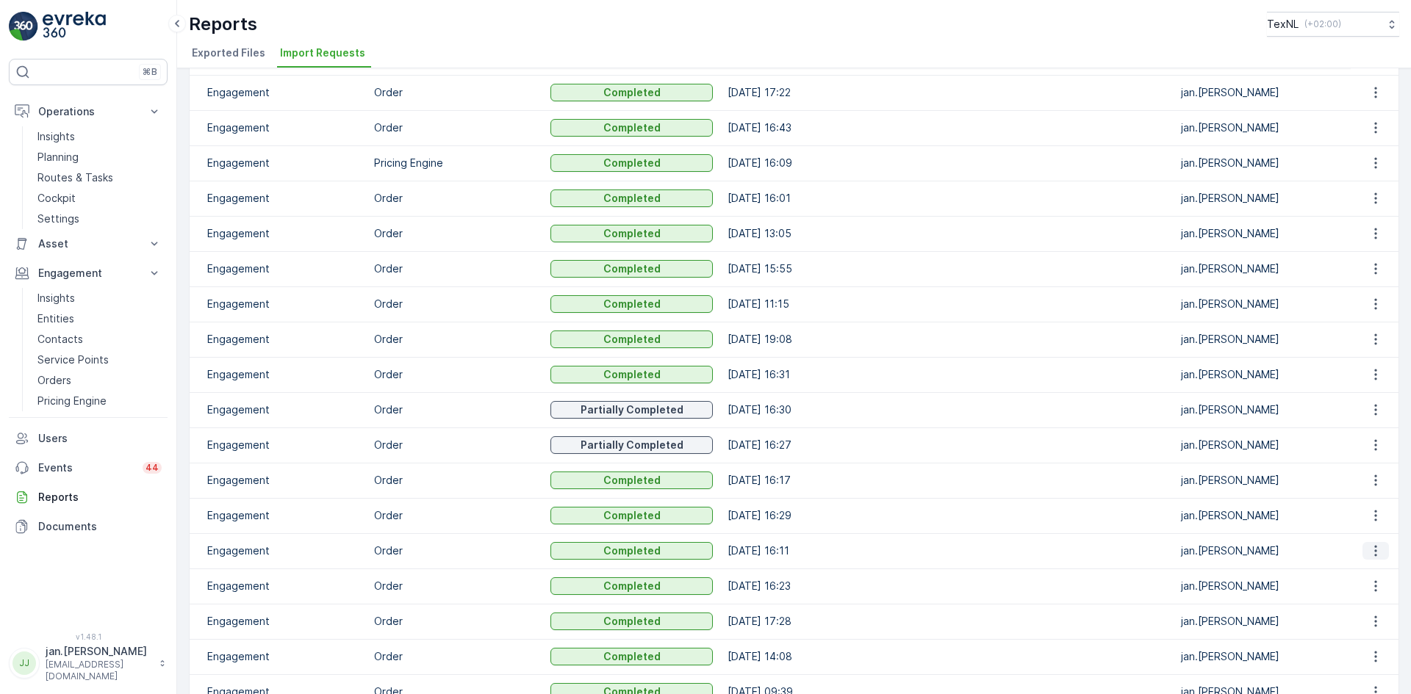
click at [1368, 549] on icon "button" at bounding box center [1375, 551] width 15 height 15
click at [1368, 515] on icon "button" at bounding box center [1375, 515] width 15 height 15
click at [1358, 535] on span "See More Details" at bounding box center [1362, 537] width 85 height 15
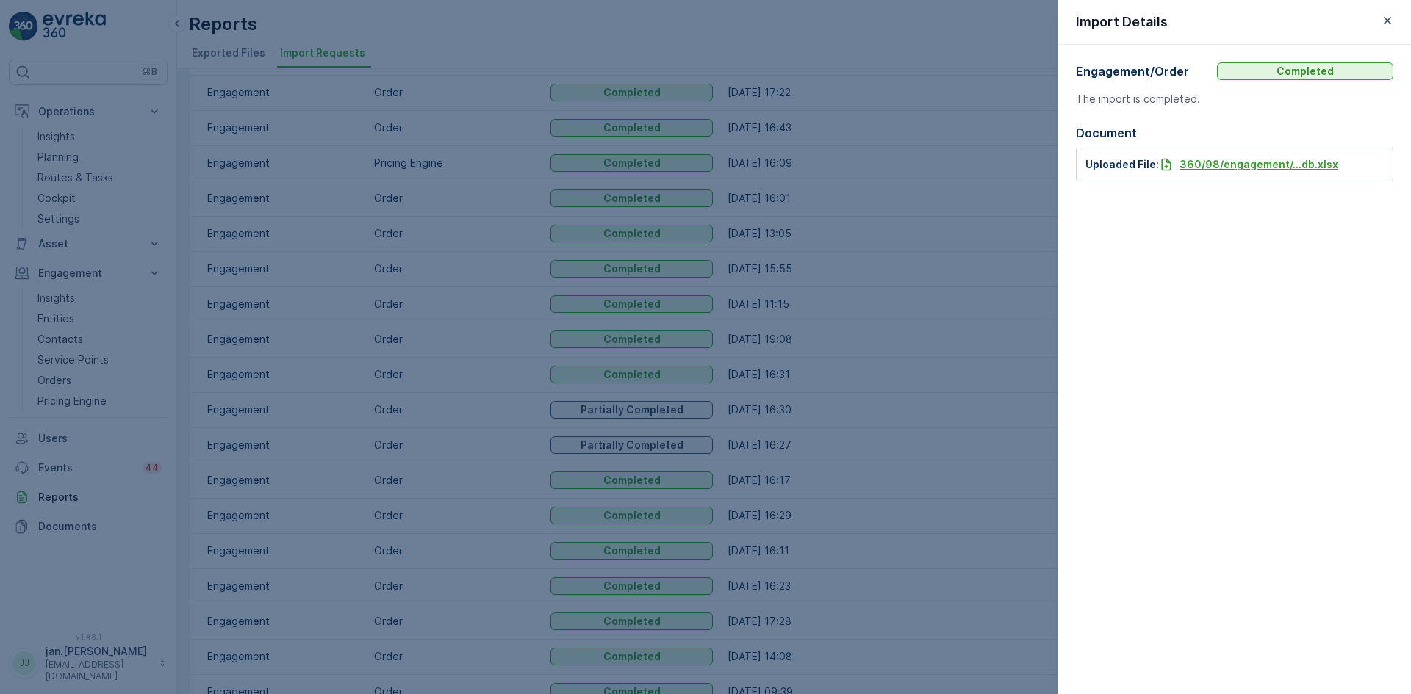
click at [1217, 165] on p "360/98/engagement/...db.xlsx" at bounding box center [1258, 164] width 159 height 15
click at [1387, 21] on icon "button" at bounding box center [1386, 20] width 7 height 7
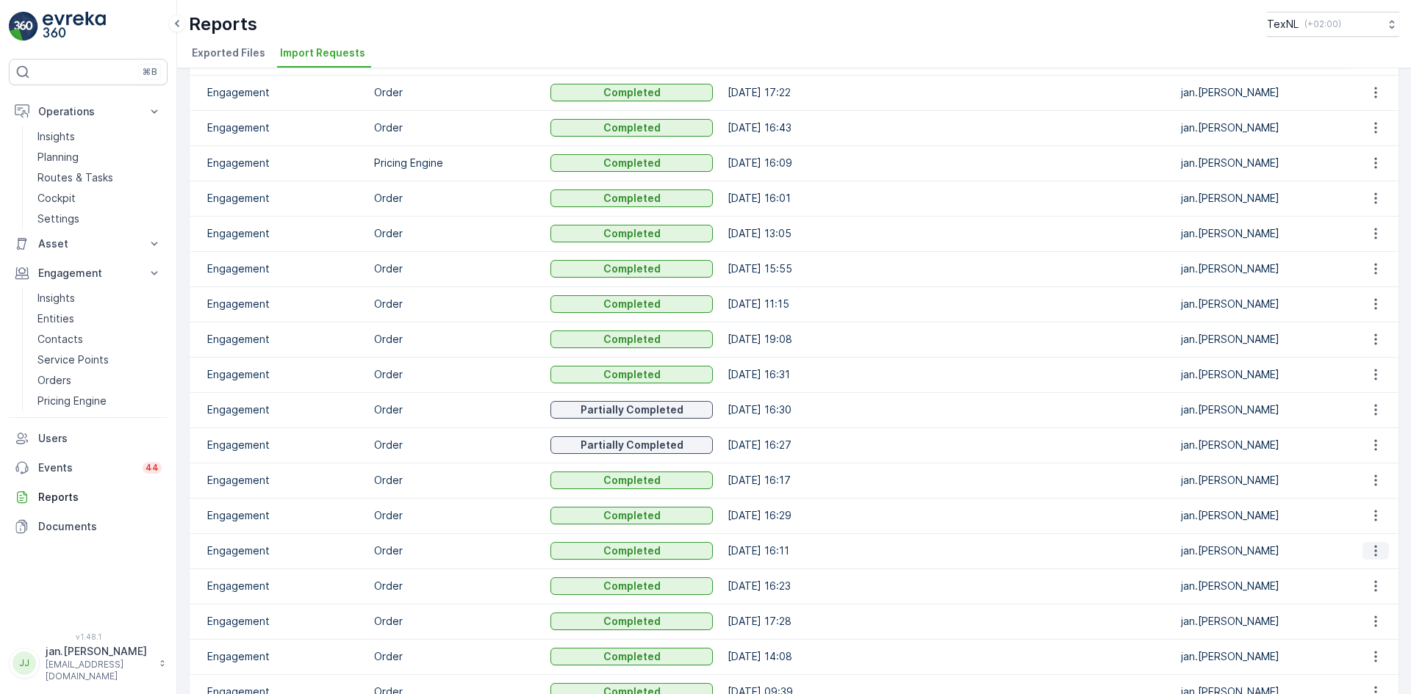
click at [1368, 547] on icon "button" at bounding box center [1375, 551] width 15 height 15
click at [1347, 566] on span "See More Details" at bounding box center [1362, 573] width 85 height 15
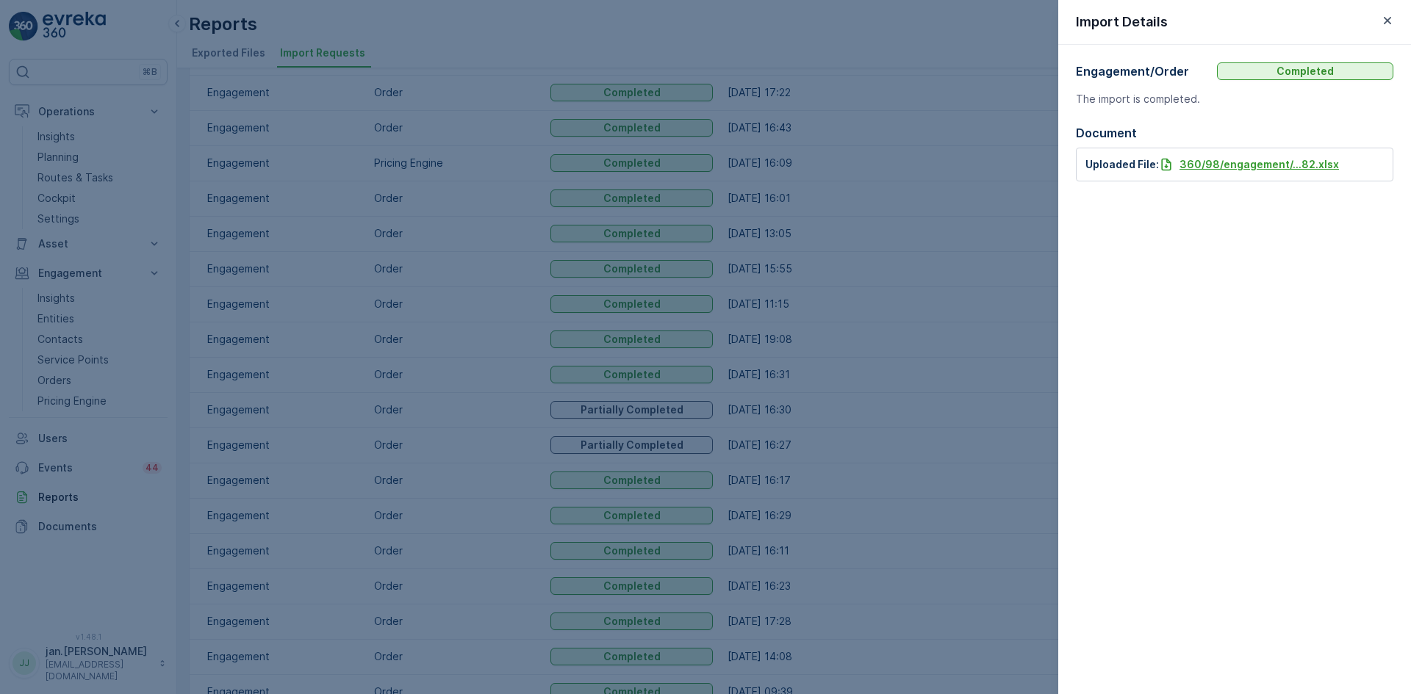
click at [1231, 167] on p "360/98/engagement/...82.xlsx" at bounding box center [1258, 164] width 159 height 15
click at [1392, 24] on icon "button" at bounding box center [1387, 20] width 15 height 15
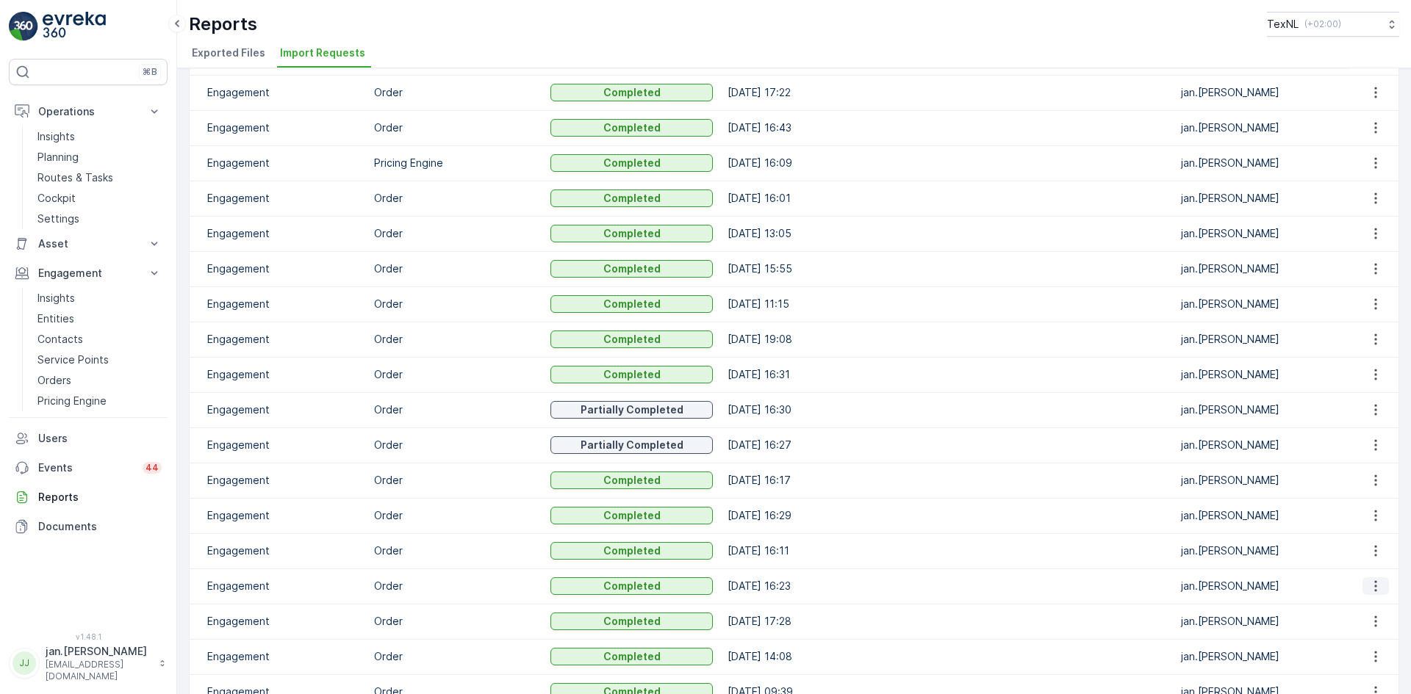
click at [1373, 584] on icon "button" at bounding box center [1375, 586] width 15 height 15
click at [1342, 605] on span "See More Details" at bounding box center [1362, 608] width 85 height 15
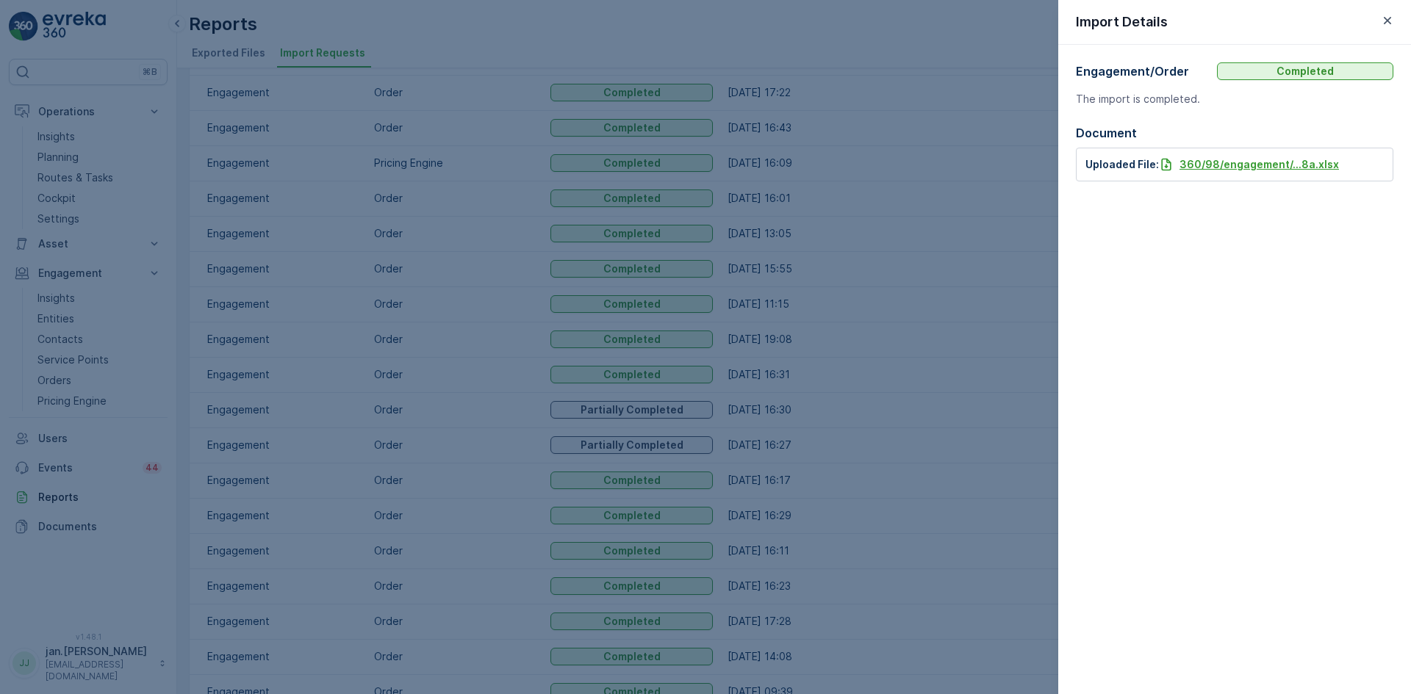
click at [1203, 167] on p "360/98/engagement/...8a.xlsx" at bounding box center [1258, 164] width 159 height 15
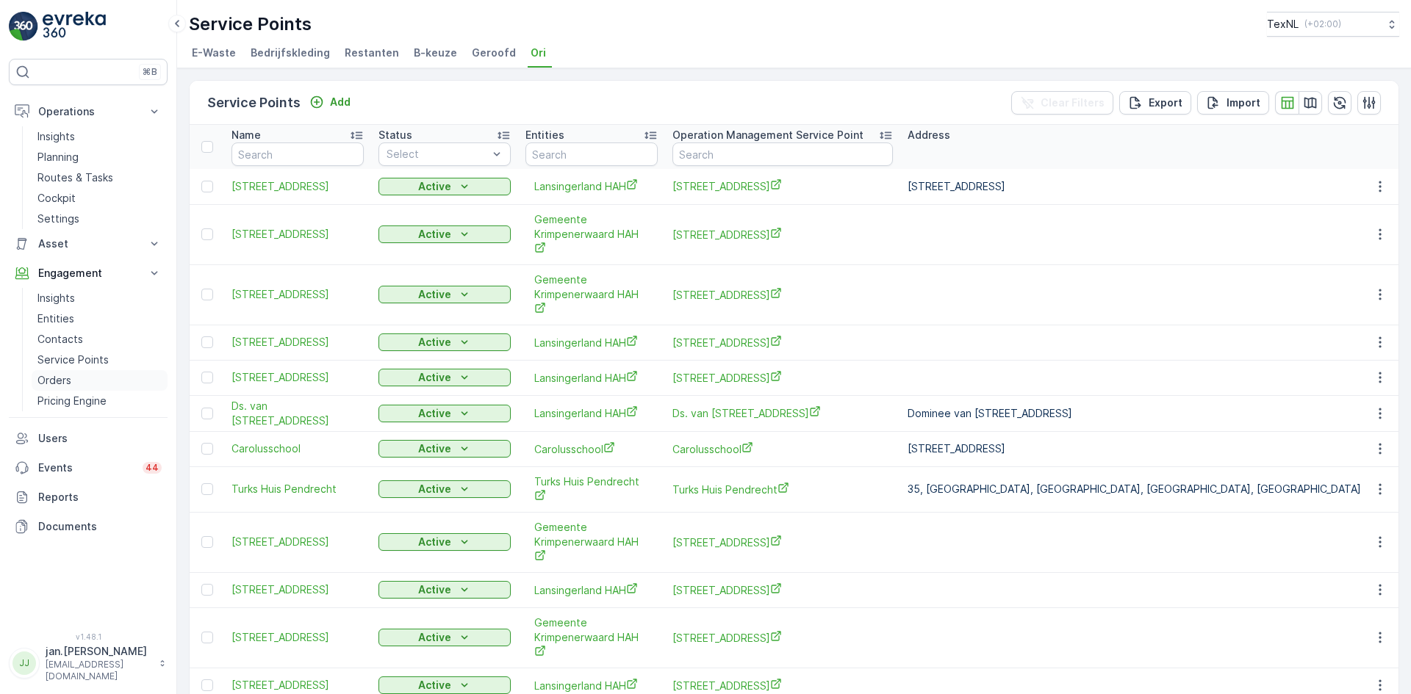
click at [54, 373] on p "Orders" at bounding box center [54, 380] width 34 height 15
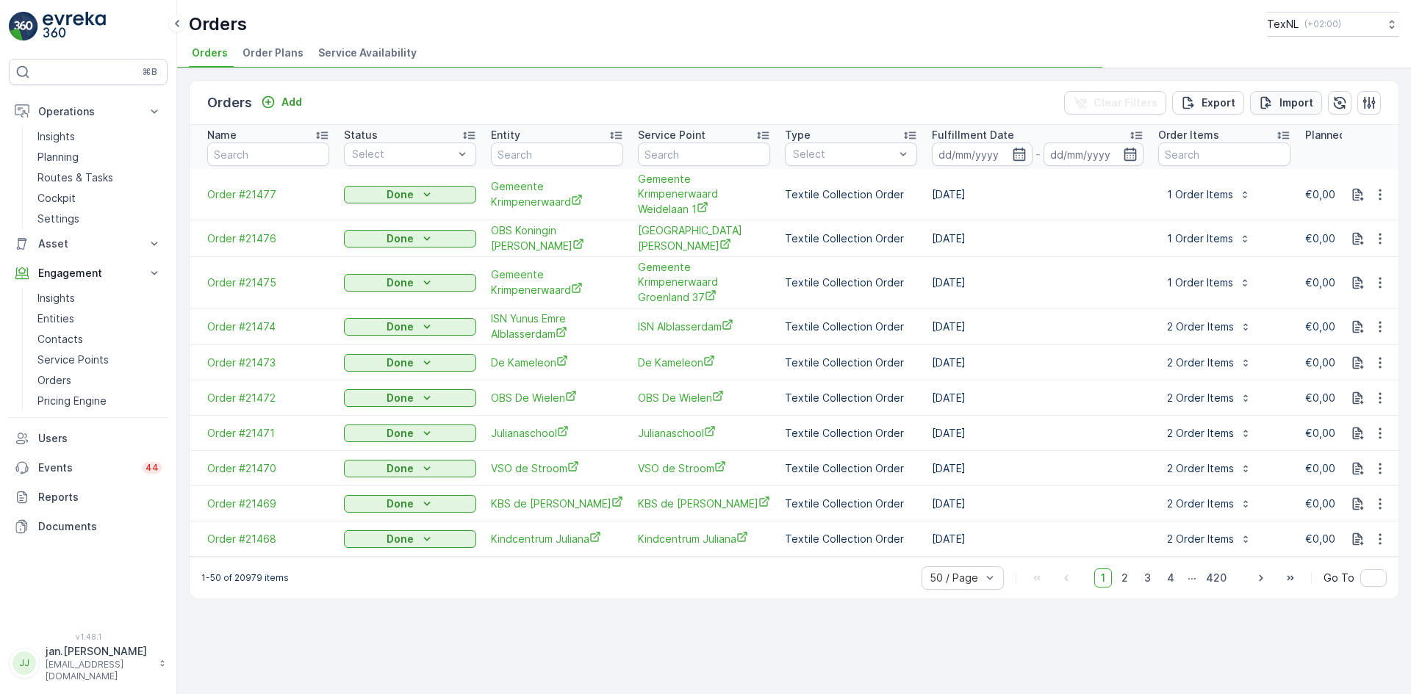
click at [1285, 101] on p "Import" at bounding box center [1296, 103] width 34 height 15
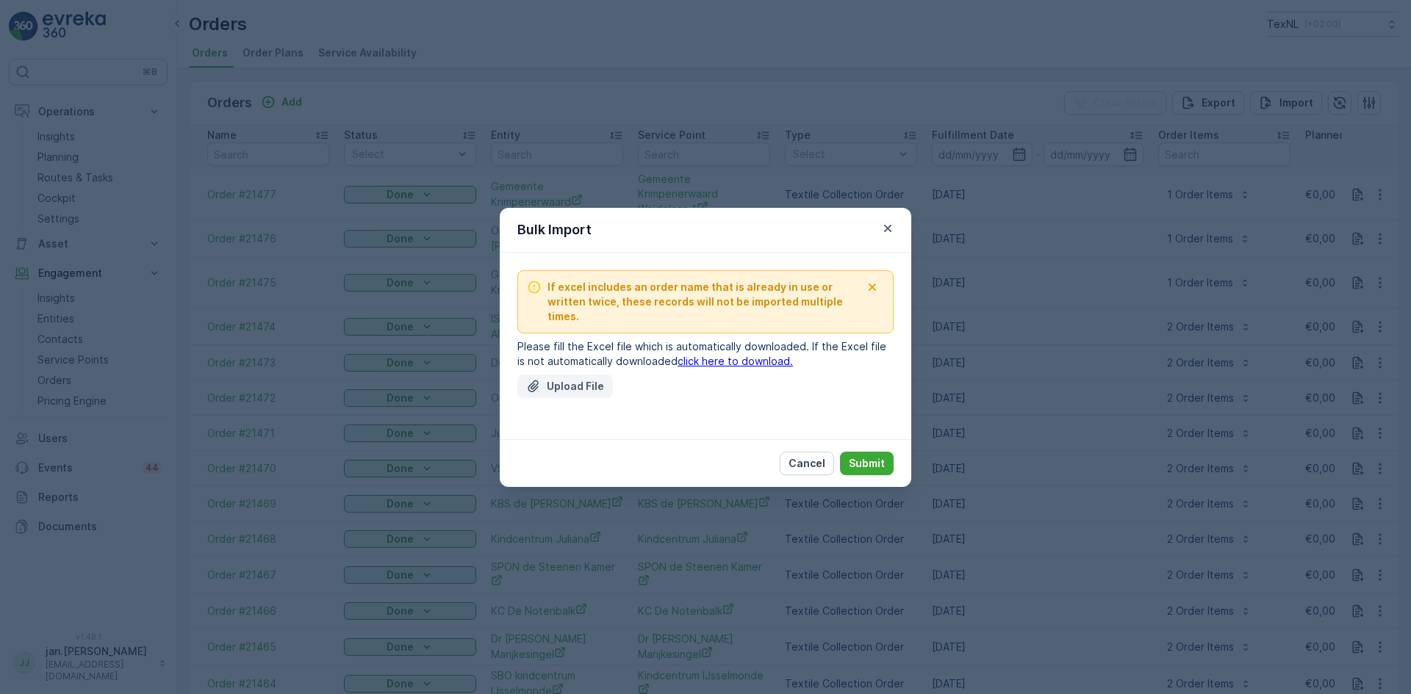
click at [580, 387] on button "Upload File" at bounding box center [565, 387] width 96 height 24
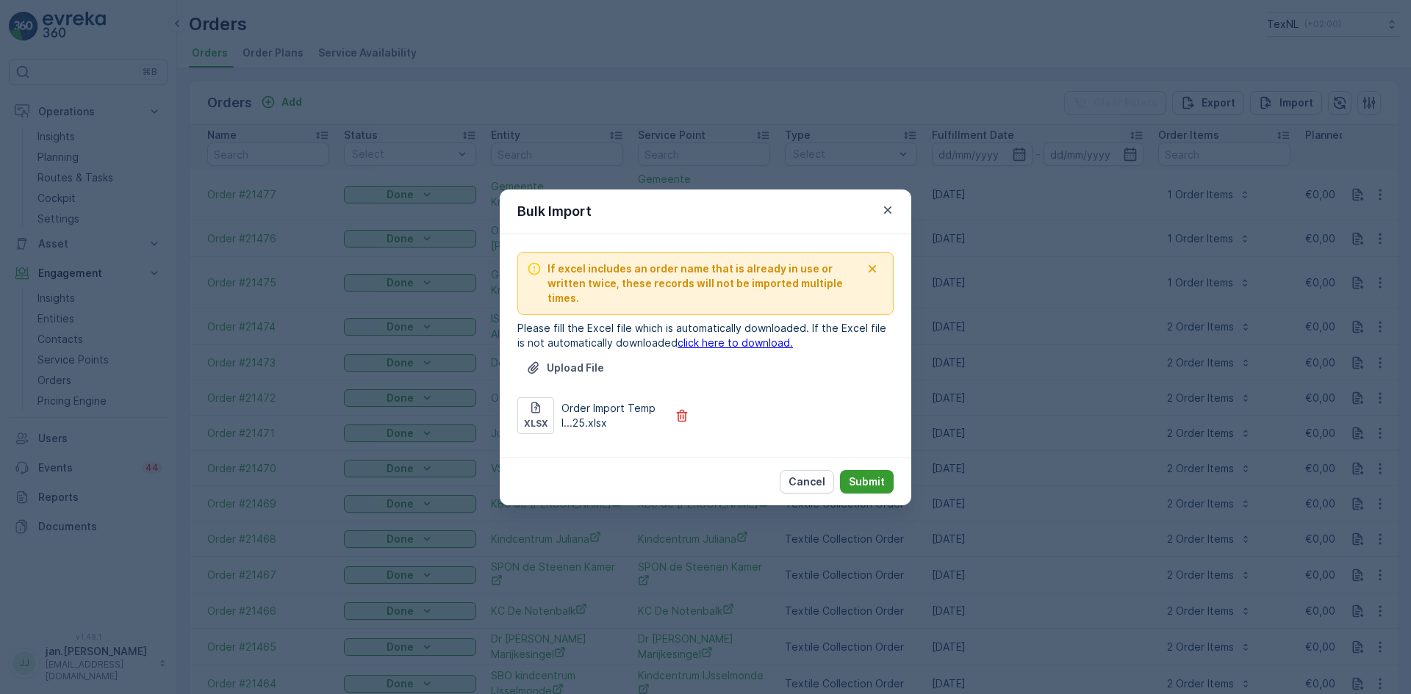
click at [854, 475] on p "Submit" at bounding box center [867, 482] width 36 height 15
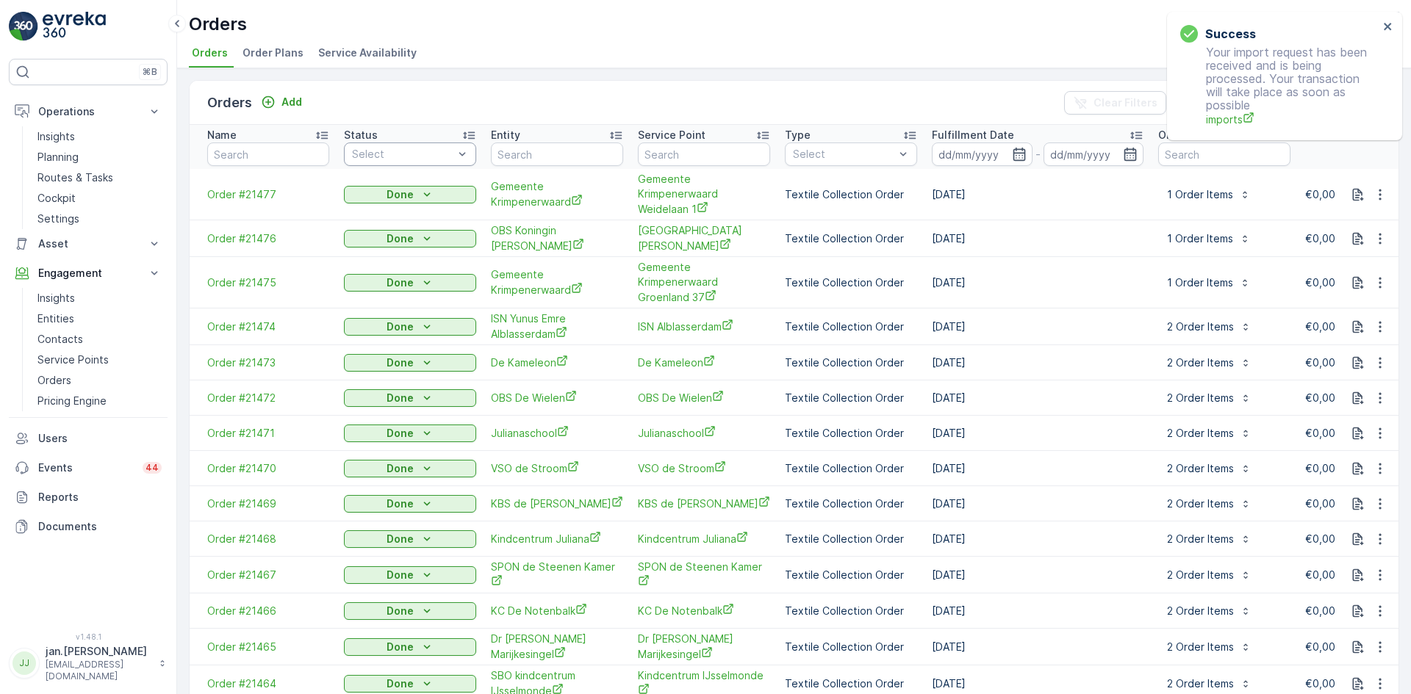
click at [395, 149] on div at bounding box center [402, 154] width 104 height 12
click at [363, 212] on div at bounding box center [359, 215] width 12 height 12
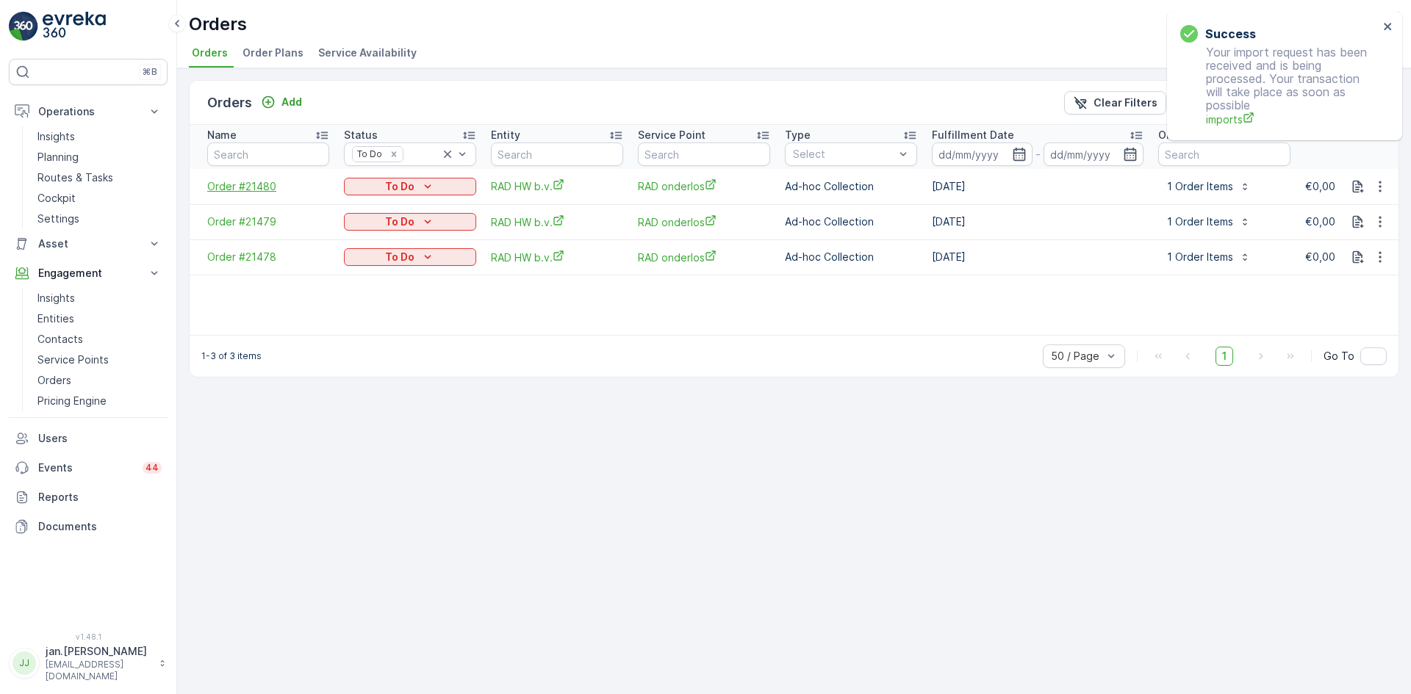
click at [234, 190] on span "Order #21480" at bounding box center [268, 186] width 122 height 15
click at [404, 190] on p "To Do" at bounding box center [399, 186] width 29 height 15
click at [364, 207] on span "Done" at bounding box center [366, 208] width 26 height 15
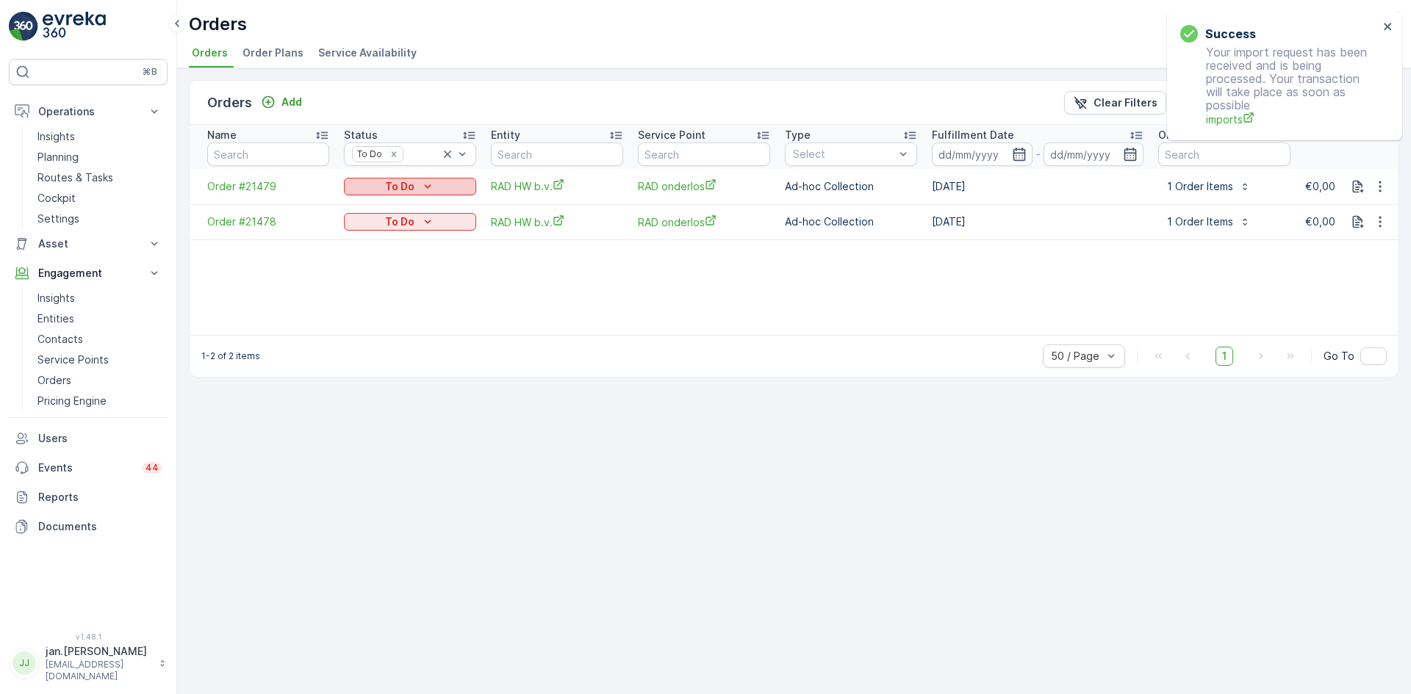
click at [403, 185] on p "To Do" at bounding box center [399, 186] width 29 height 15
click at [363, 208] on span "Done" at bounding box center [366, 208] width 26 height 15
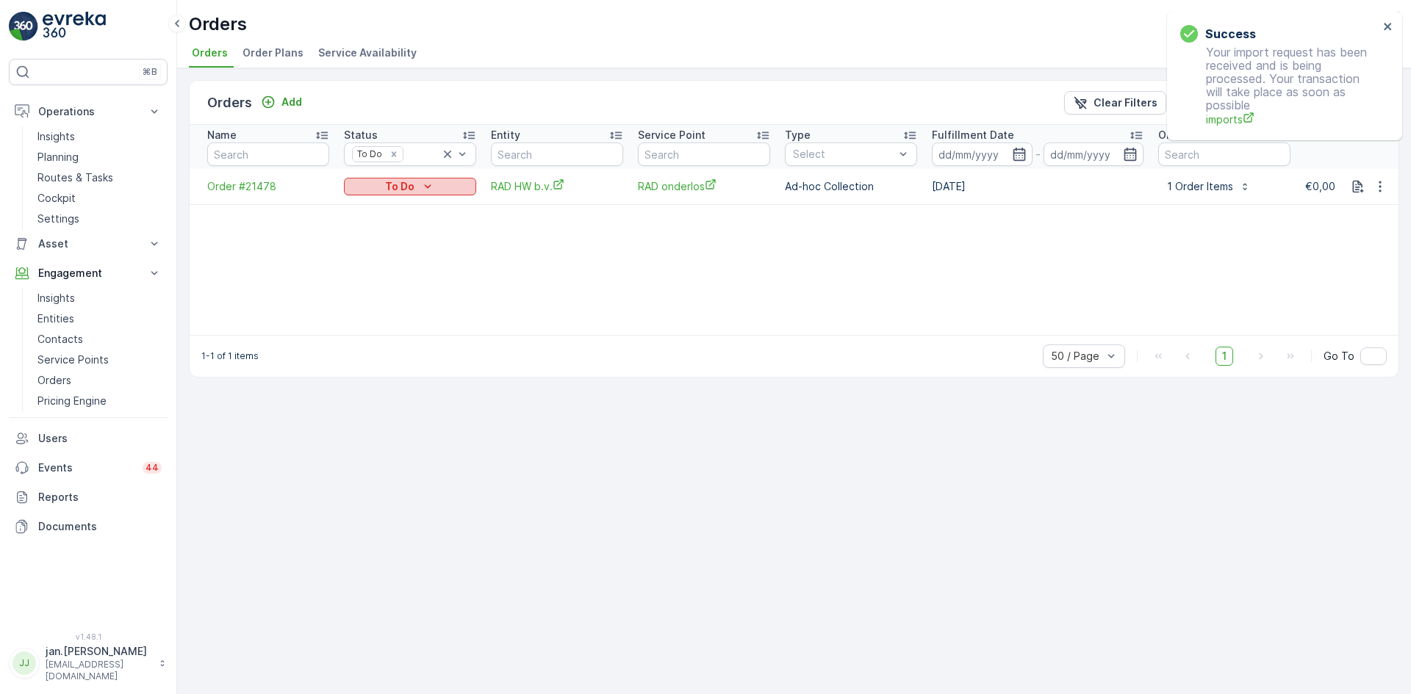
click at [419, 185] on div "To Do" at bounding box center [410, 186] width 120 height 15
click at [373, 209] on span "Done" at bounding box center [366, 208] width 26 height 15
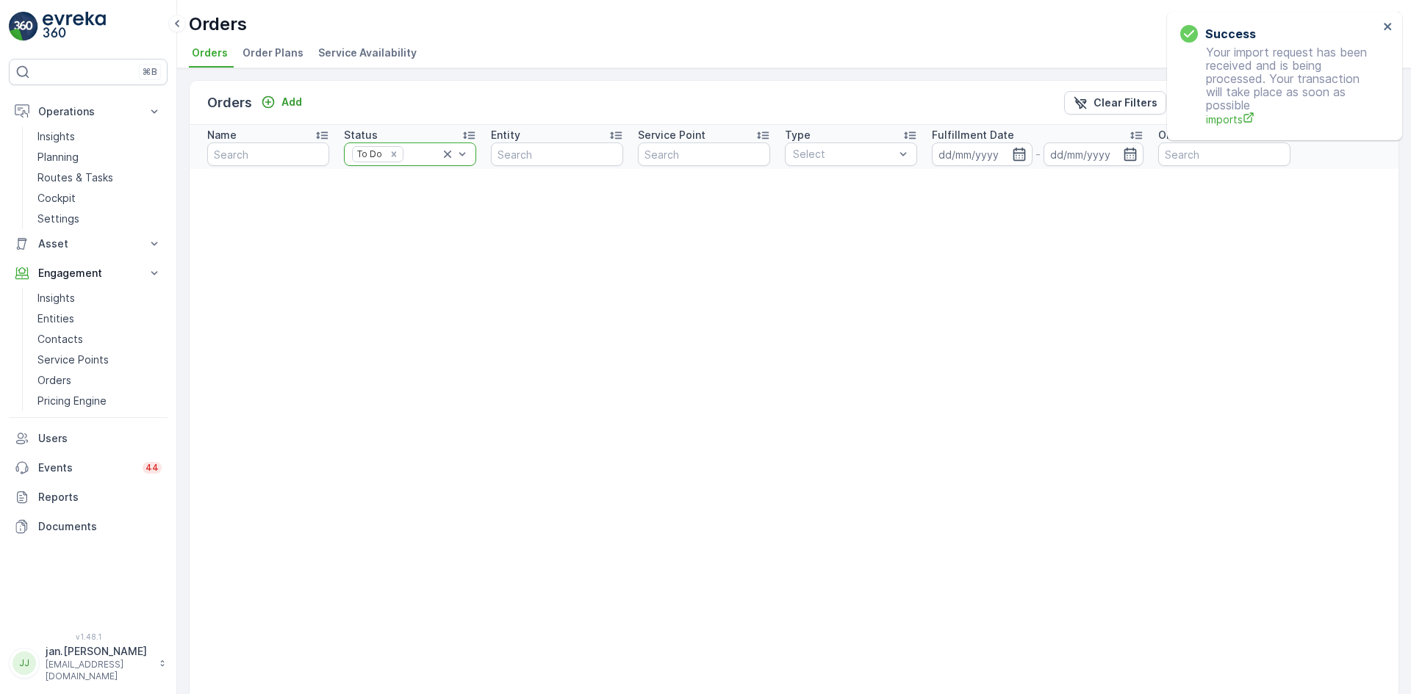
click at [445, 156] on icon at bounding box center [447, 154] width 7 height 7
click at [1018, 156] on icon "button" at bounding box center [1019, 154] width 15 height 15
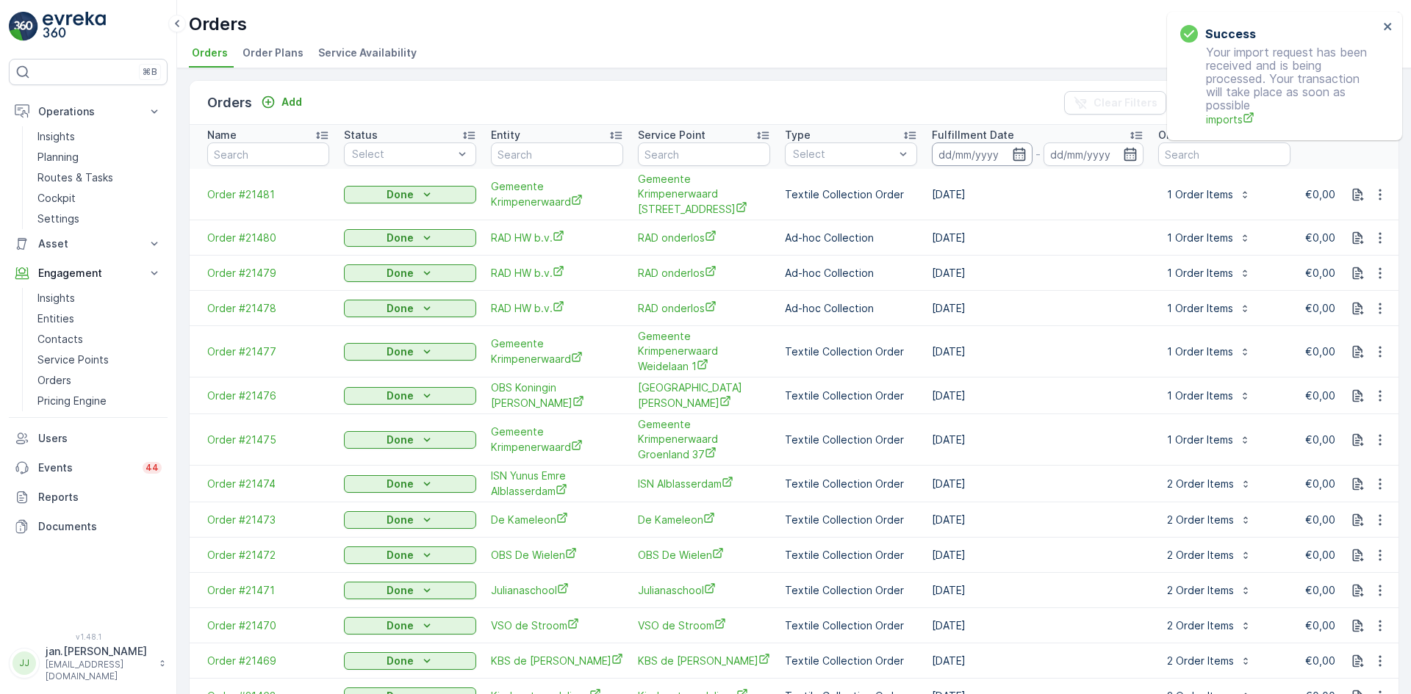
click at [974, 151] on input at bounding box center [982, 155] width 101 height 24
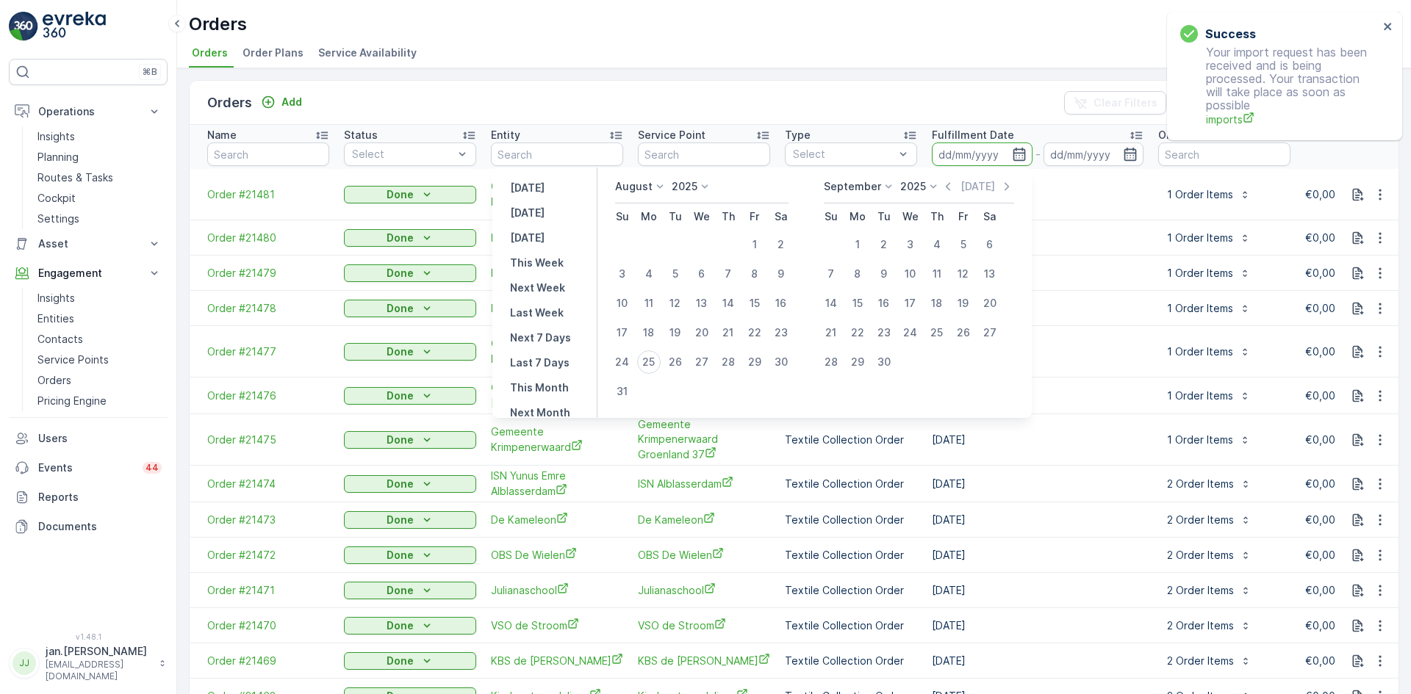
click at [650, 179] on p "August" at bounding box center [633, 186] width 37 height 15
click at [644, 325] on span "July" at bounding box center [634, 324] width 20 height 15
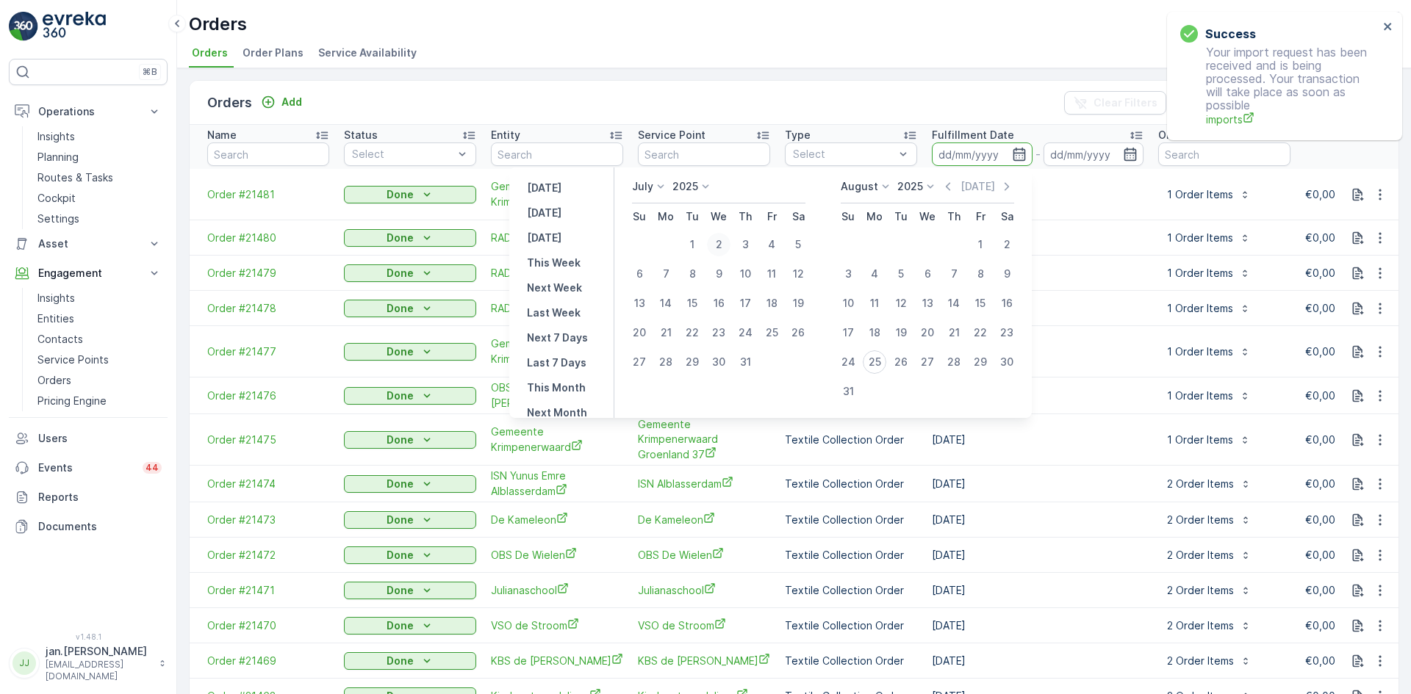
click at [716, 242] on div "2" at bounding box center [719, 245] width 24 height 24
type input "02.07.2025"
click at [718, 267] on div "9" at bounding box center [719, 274] width 24 height 24
type input "09.07.2025"
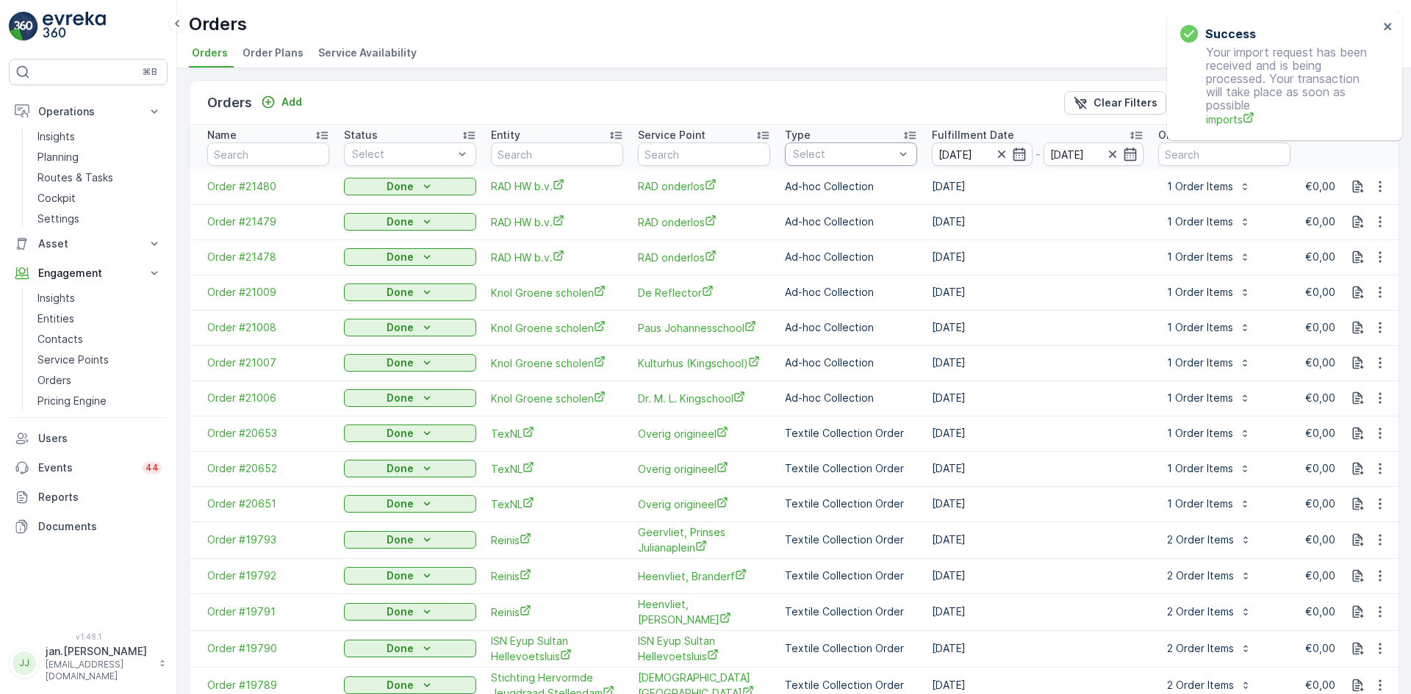
click at [852, 150] on div at bounding box center [843, 154] width 104 height 12
click at [803, 213] on div at bounding box center [799, 215] width 12 height 12
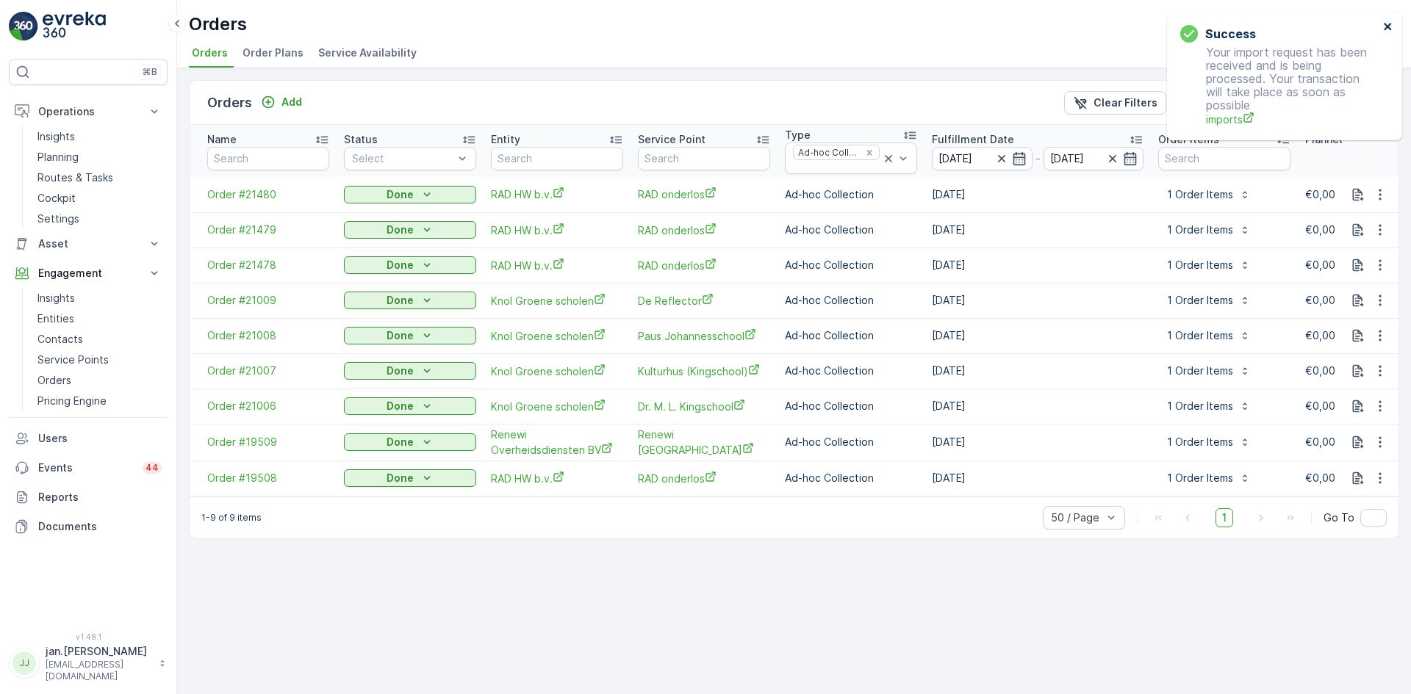
click at [1386, 22] on icon "close" at bounding box center [1388, 27] width 10 height 12
